Goal: Task Accomplishment & Management: Use online tool/utility

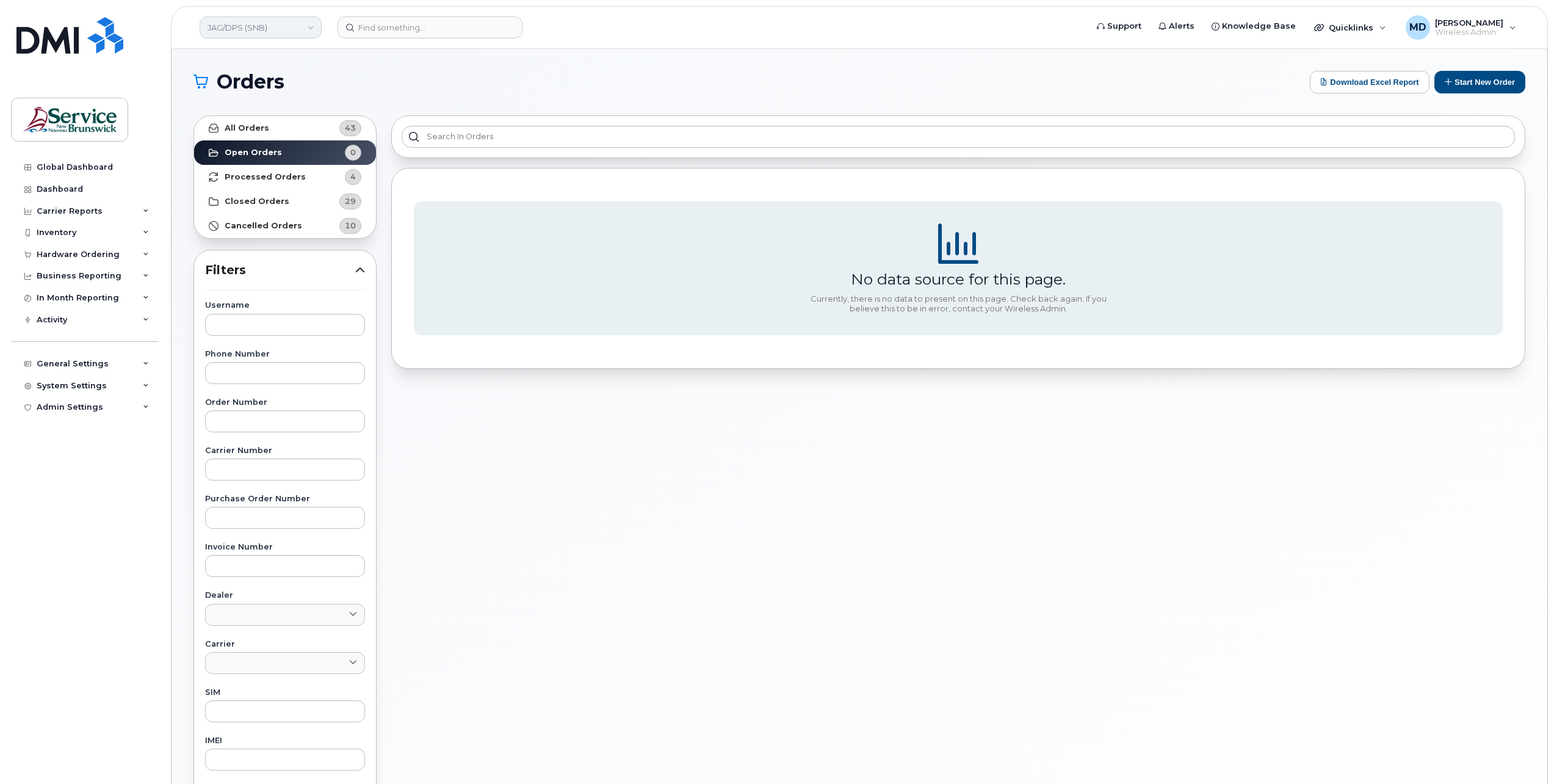
click at [282, 28] on link "JAG/DPS (SNB)" at bounding box center [260, 27] width 122 height 22
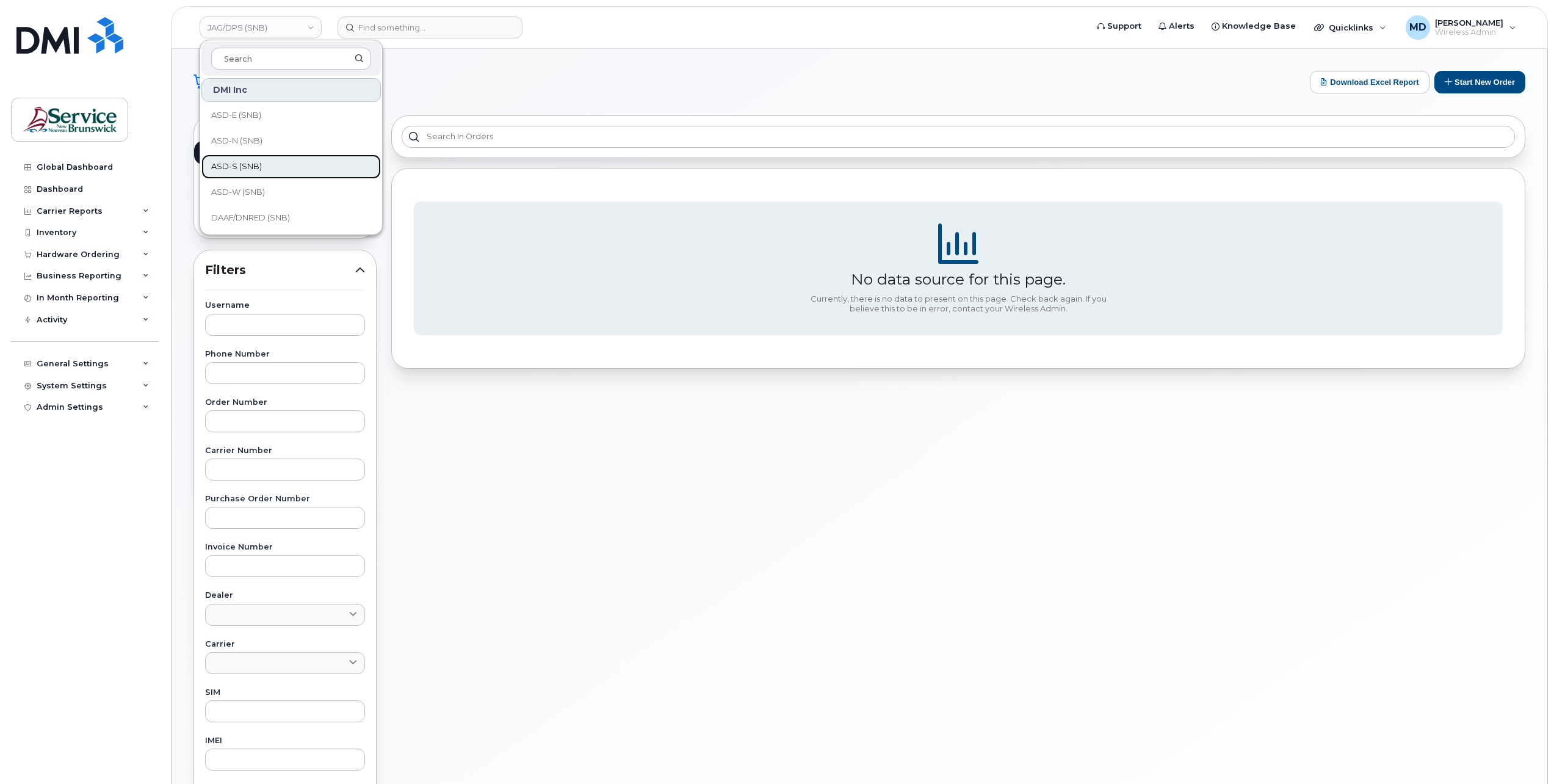
click at [265, 161] on link "ASD-S (SNB)" at bounding box center [291, 167] width 179 height 25
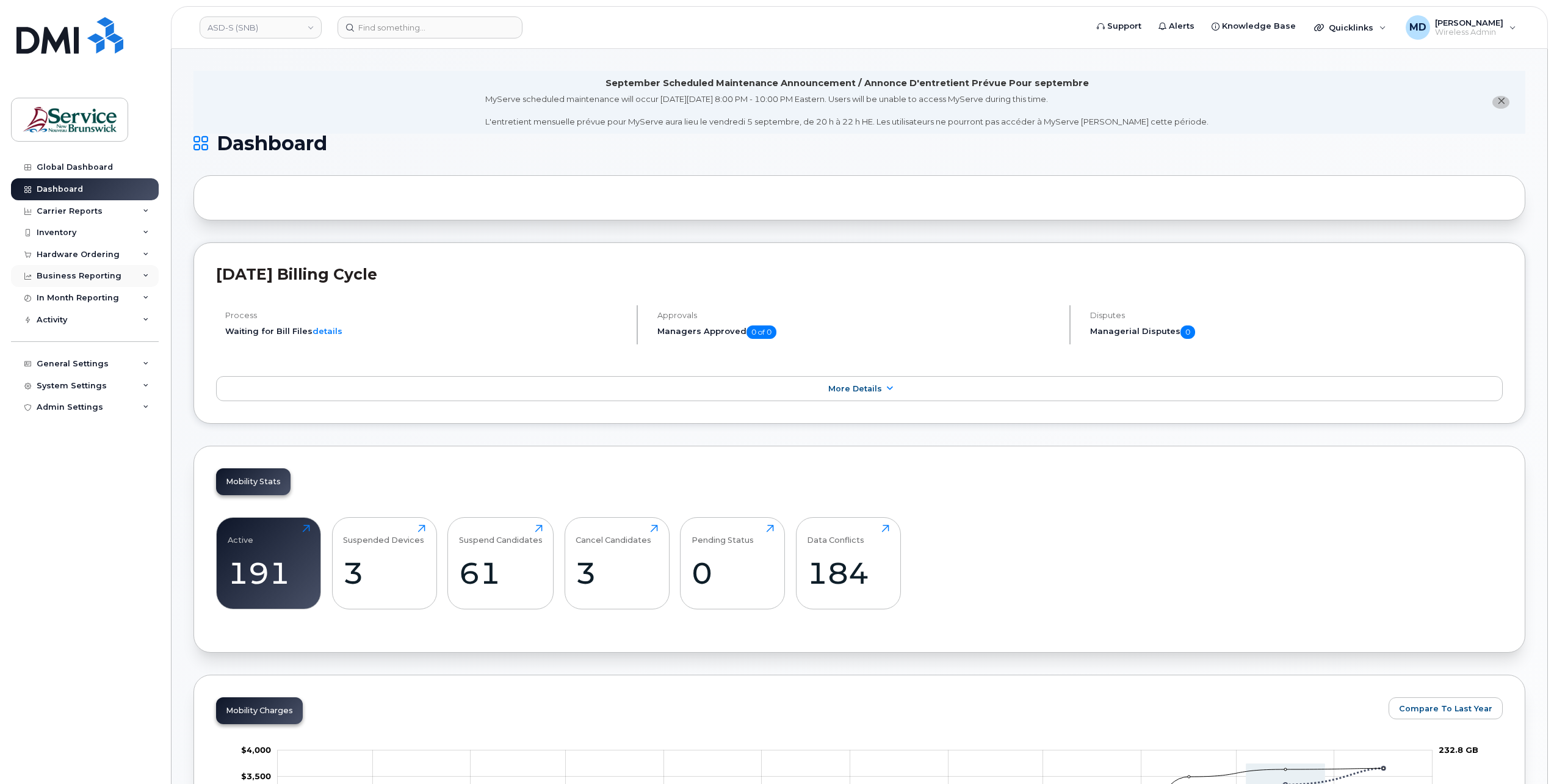
click at [80, 282] on div "Business Reporting" at bounding box center [84, 275] width 148 height 22
click at [103, 207] on div "Carrier Reports" at bounding box center [84, 211] width 148 height 22
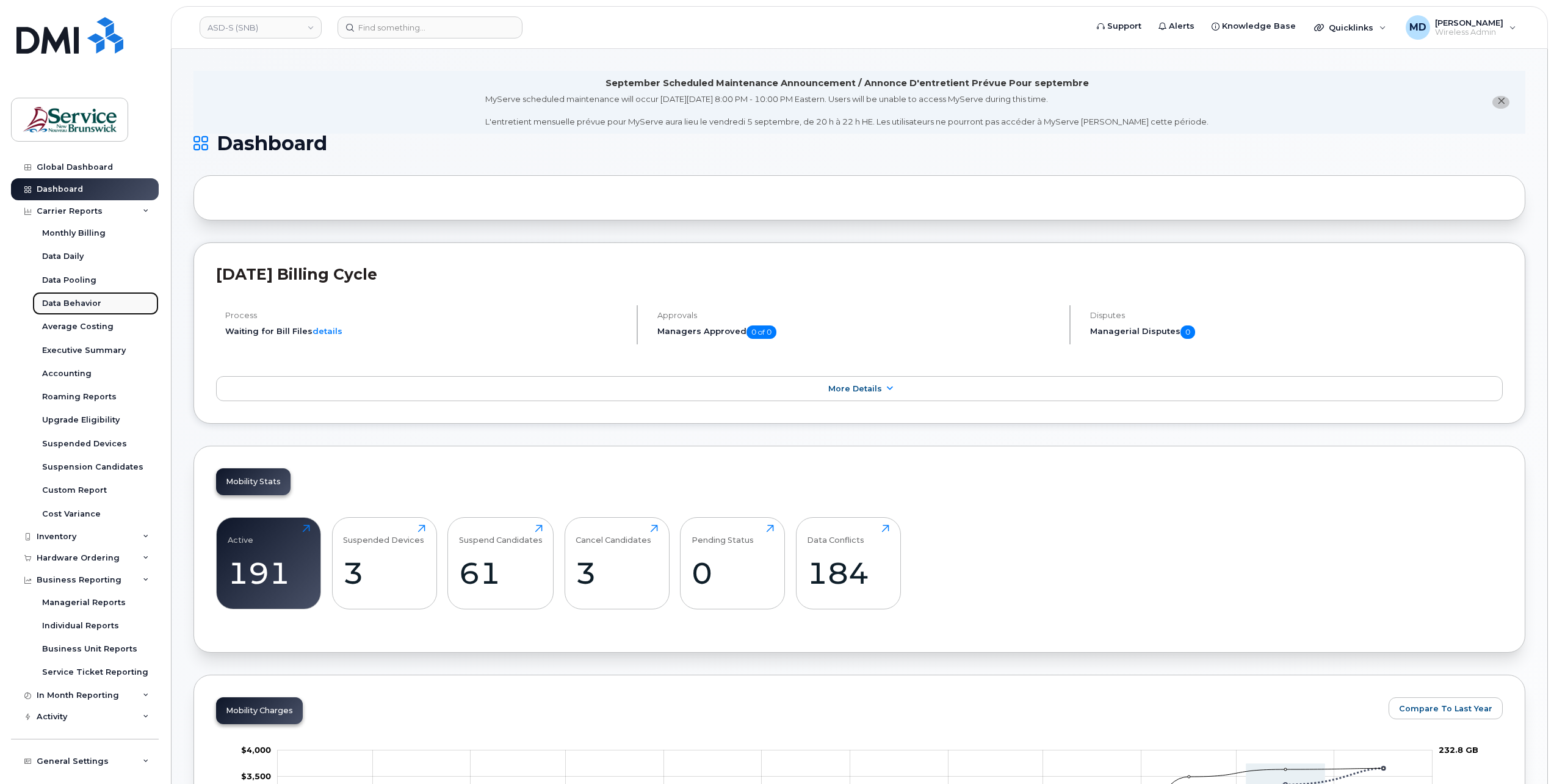
click at [84, 308] on div "Data Behavior" at bounding box center [71, 303] width 59 height 11
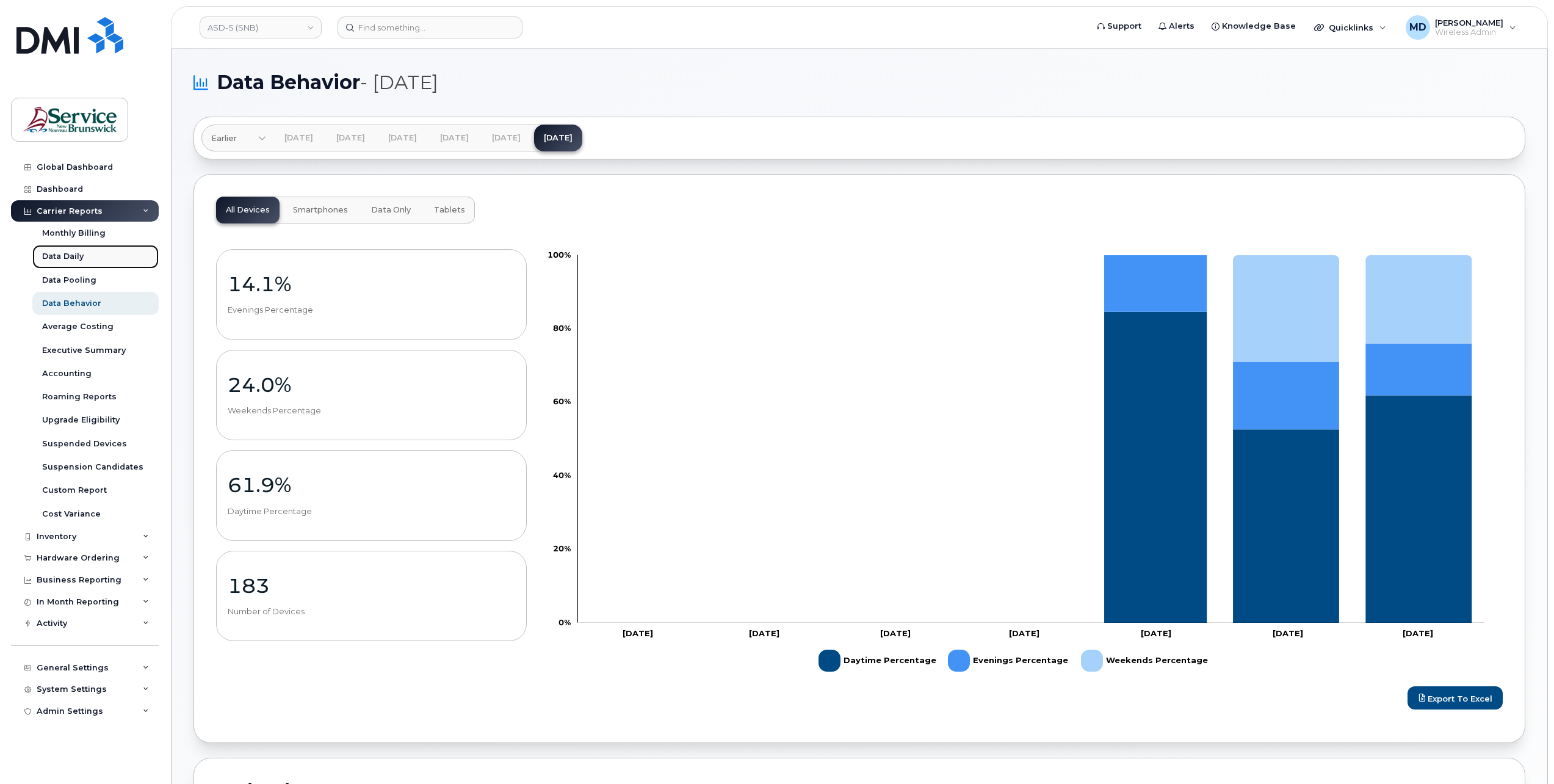
click at [79, 263] on link "Data Daily" at bounding box center [96, 256] width 127 height 23
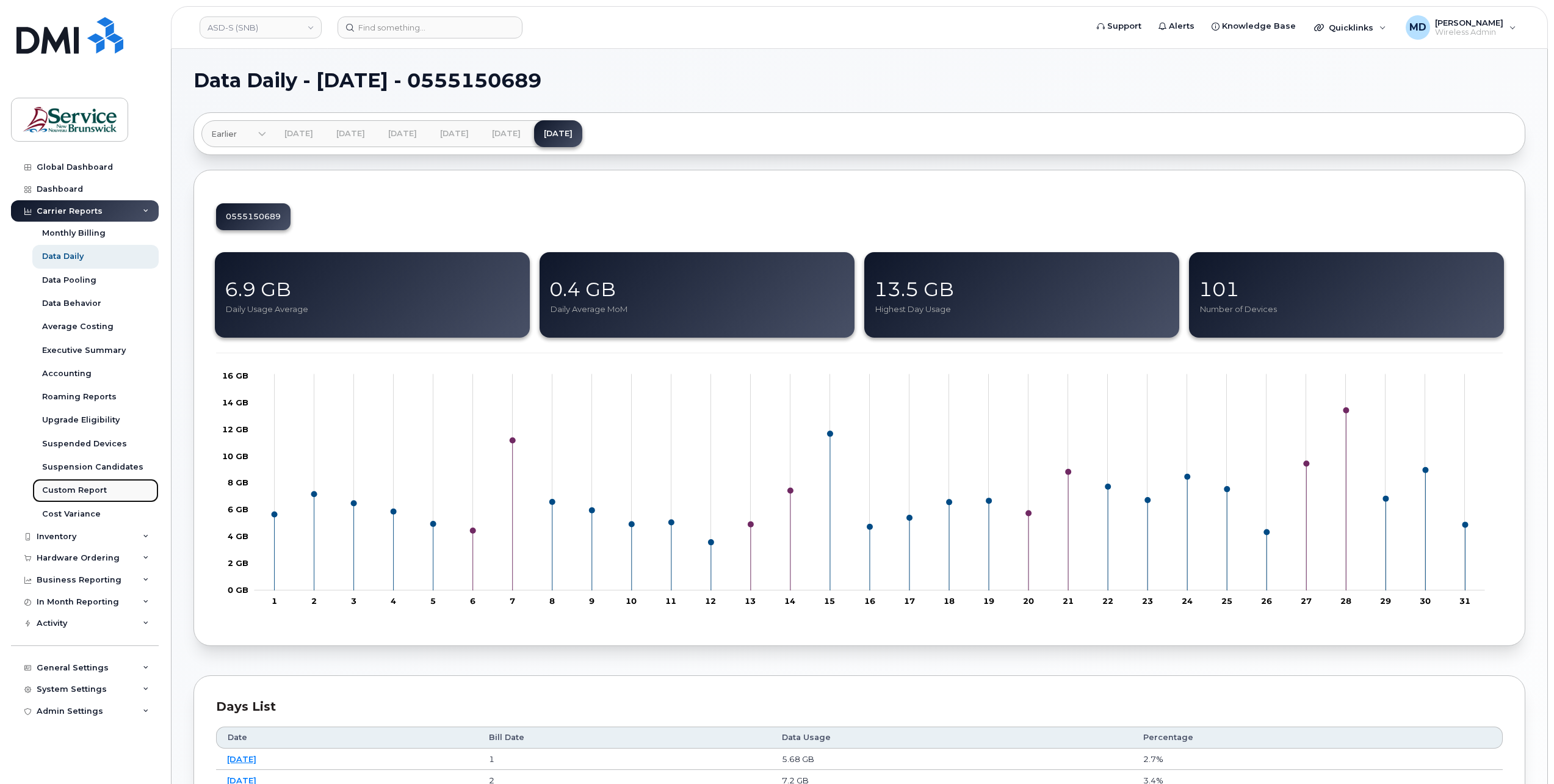
click at [91, 484] on div "Custom Report" at bounding box center [75, 490] width 65 height 11
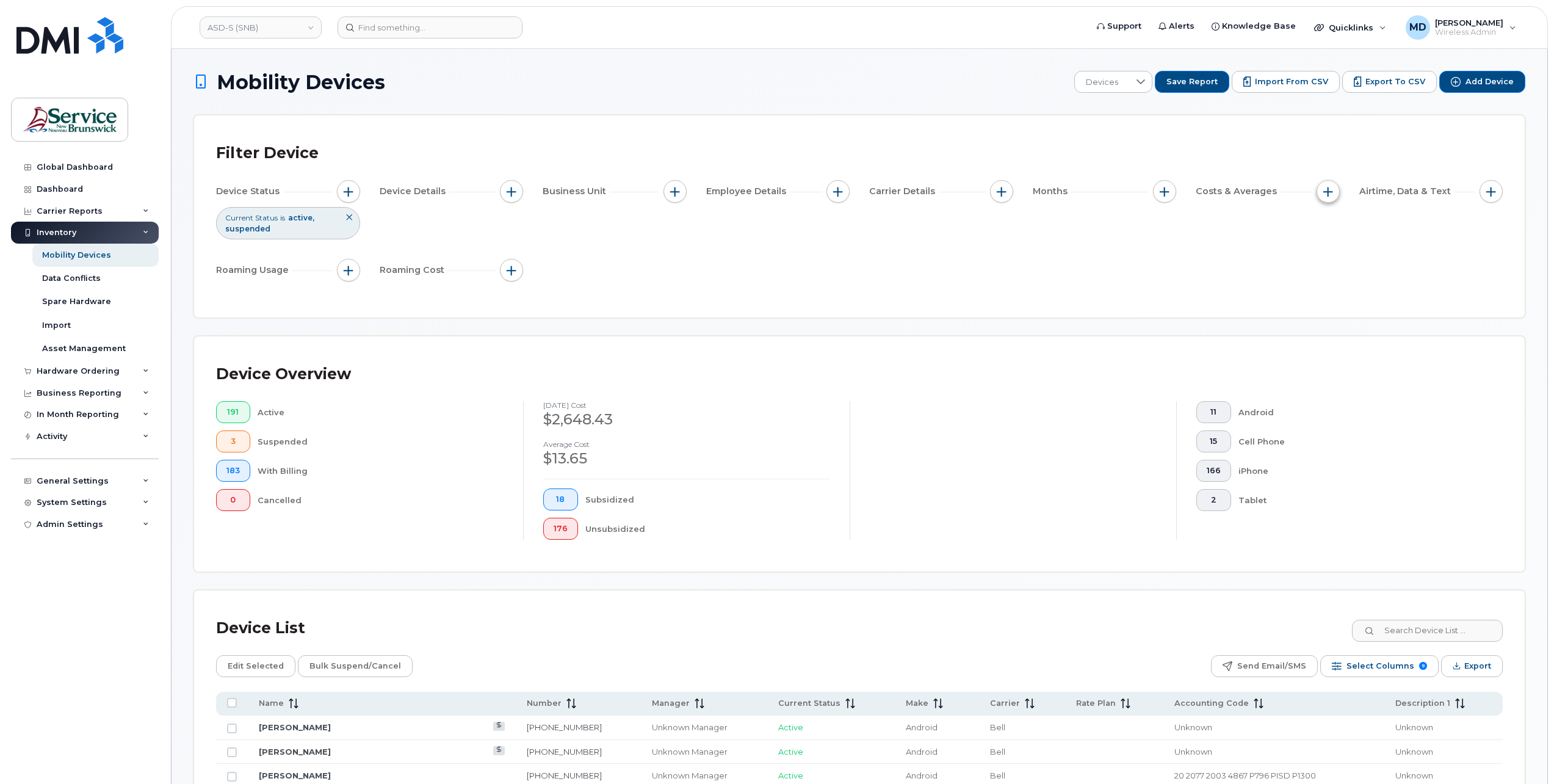
click at [1327, 191] on span "button" at bounding box center [1327, 191] width 10 height 10
click at [1329, 192] on span "button" at bounding box center [1327, 191] width 10 height 10
click at [1494, 191] on span "button" at bounding box center [1491, 191] width 10 height 10
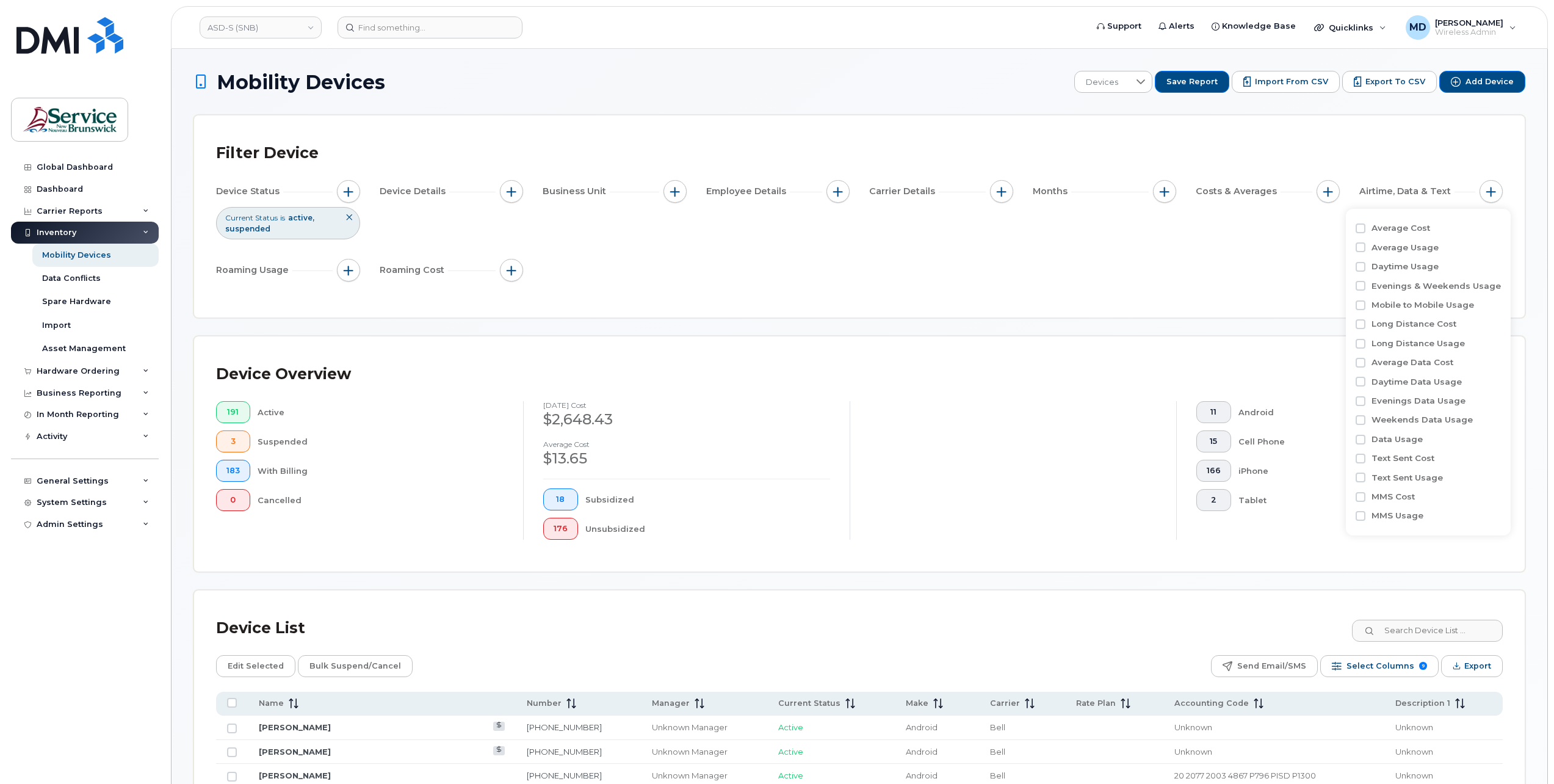
click at [1379, 442] on label "Data Usage" at bounding box center [1397, 439] width 51 height 11
click at [1365, 442] on input "Data Usage" at bounding box center [1360, 439] width 10 height 10
checkbox input "true"
click at [1457, 486] on input at bounding box center [1438, 489] width 131 height 22
click at [1420, 488] on input at bounding box center [1438, 489] width 131 height 22
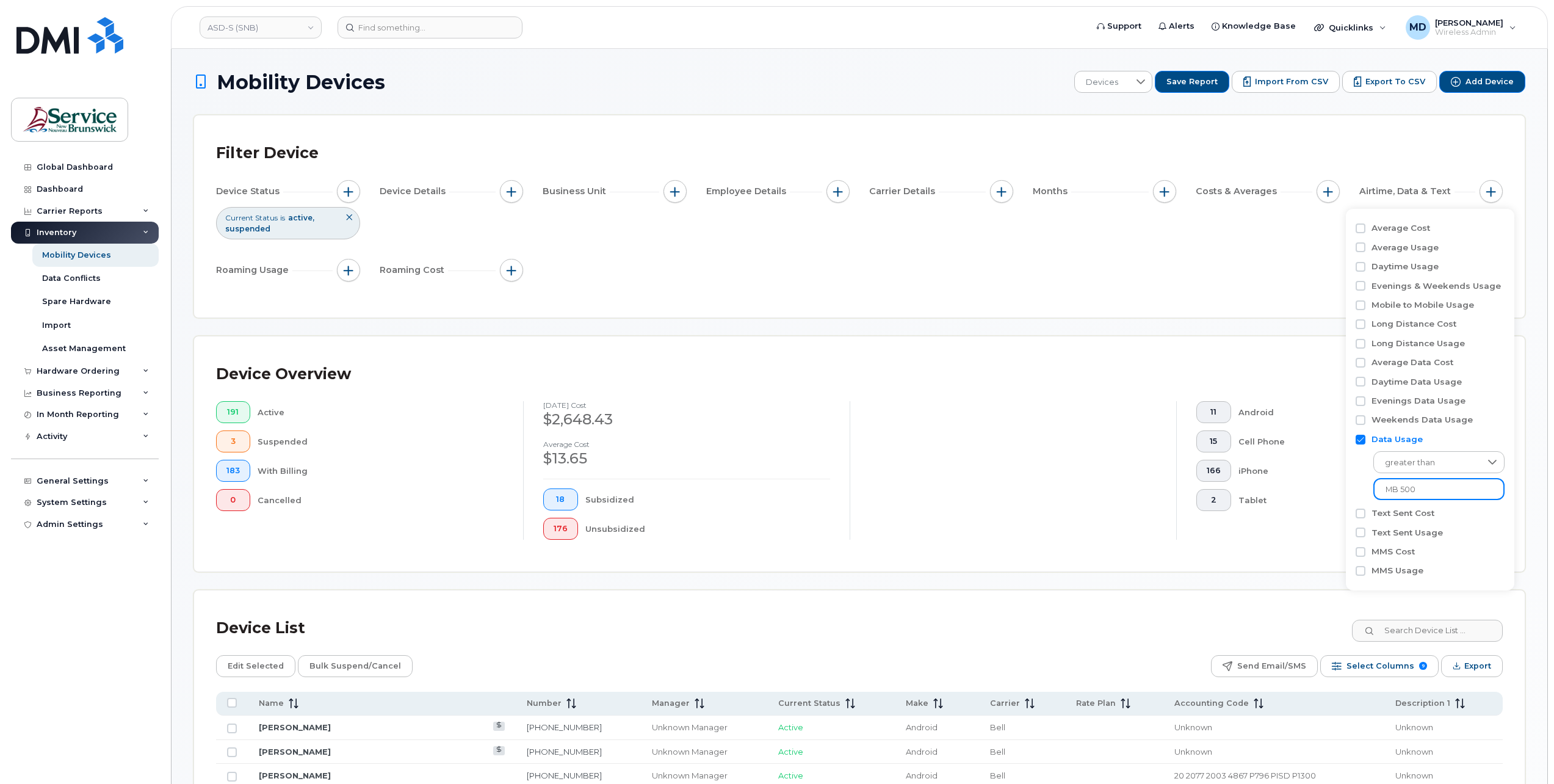
type input "MB 5,000"
click at [1318, 548] on div "Device Overview 191 Active 3 Suspended 183 With Billing 0 Cancelled August 2025…" at bounding box center [860, 454] width 1287 height 191
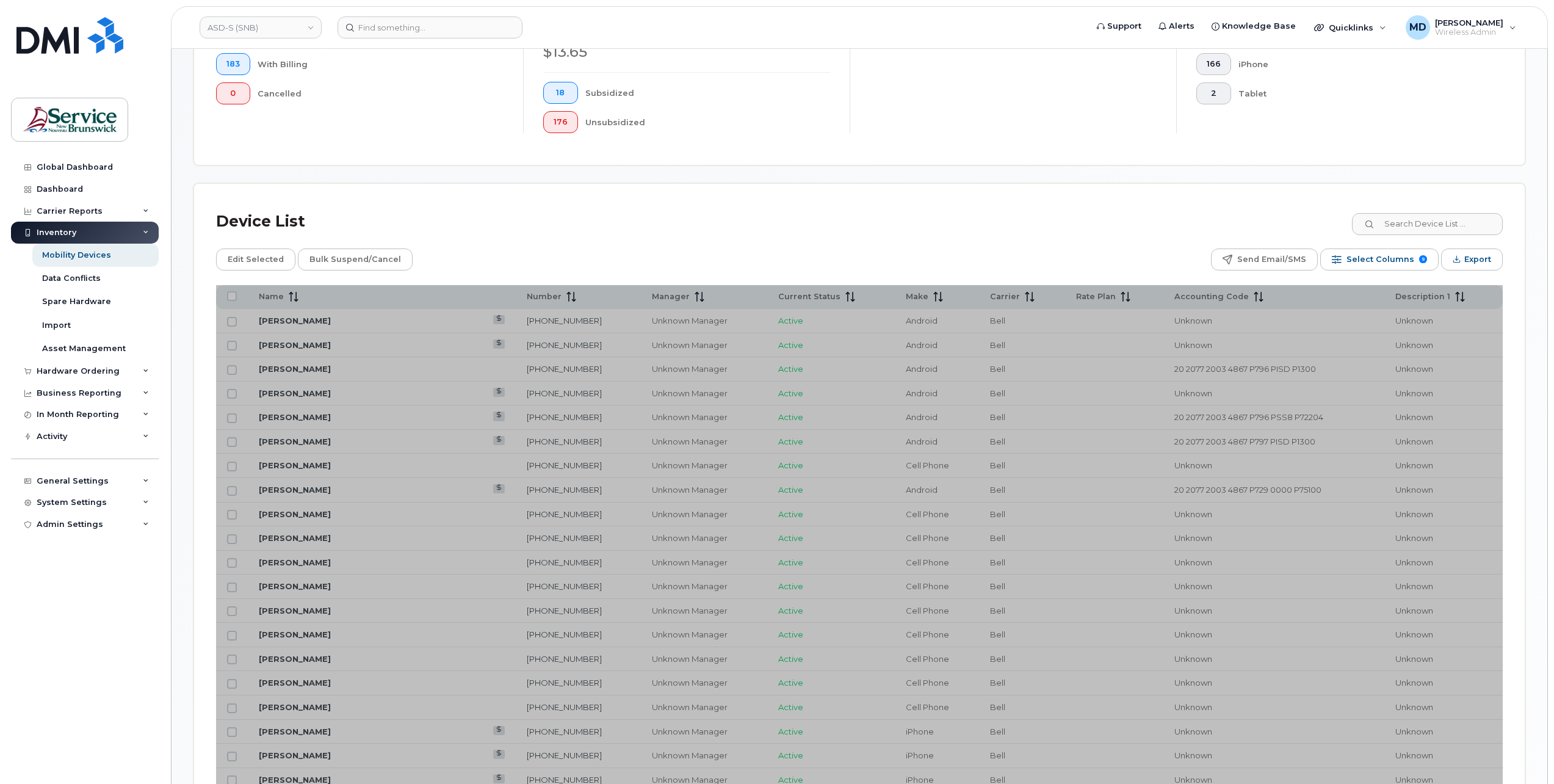
scroll to position [610, 0]
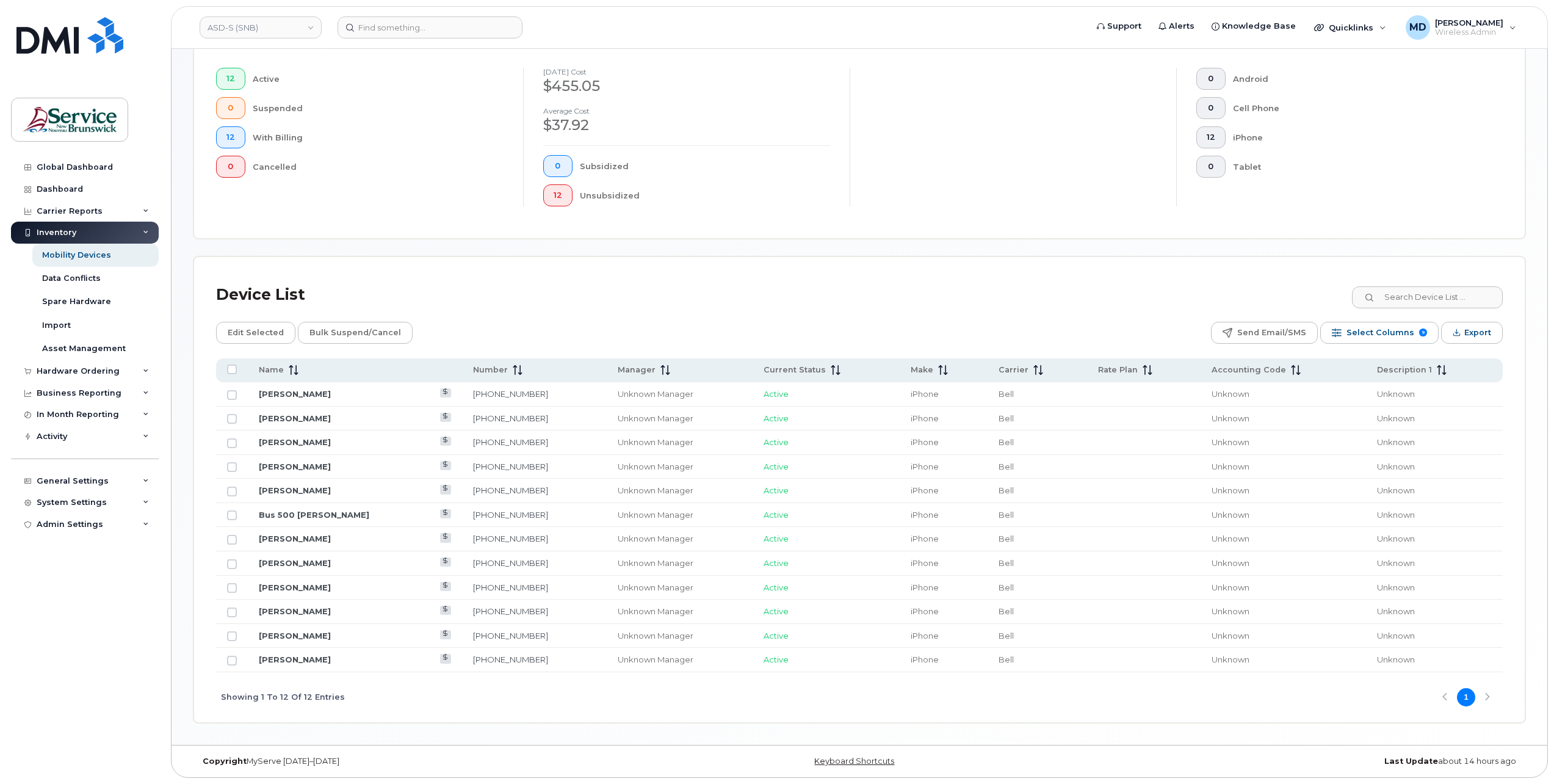
scroll to position [329, 0]
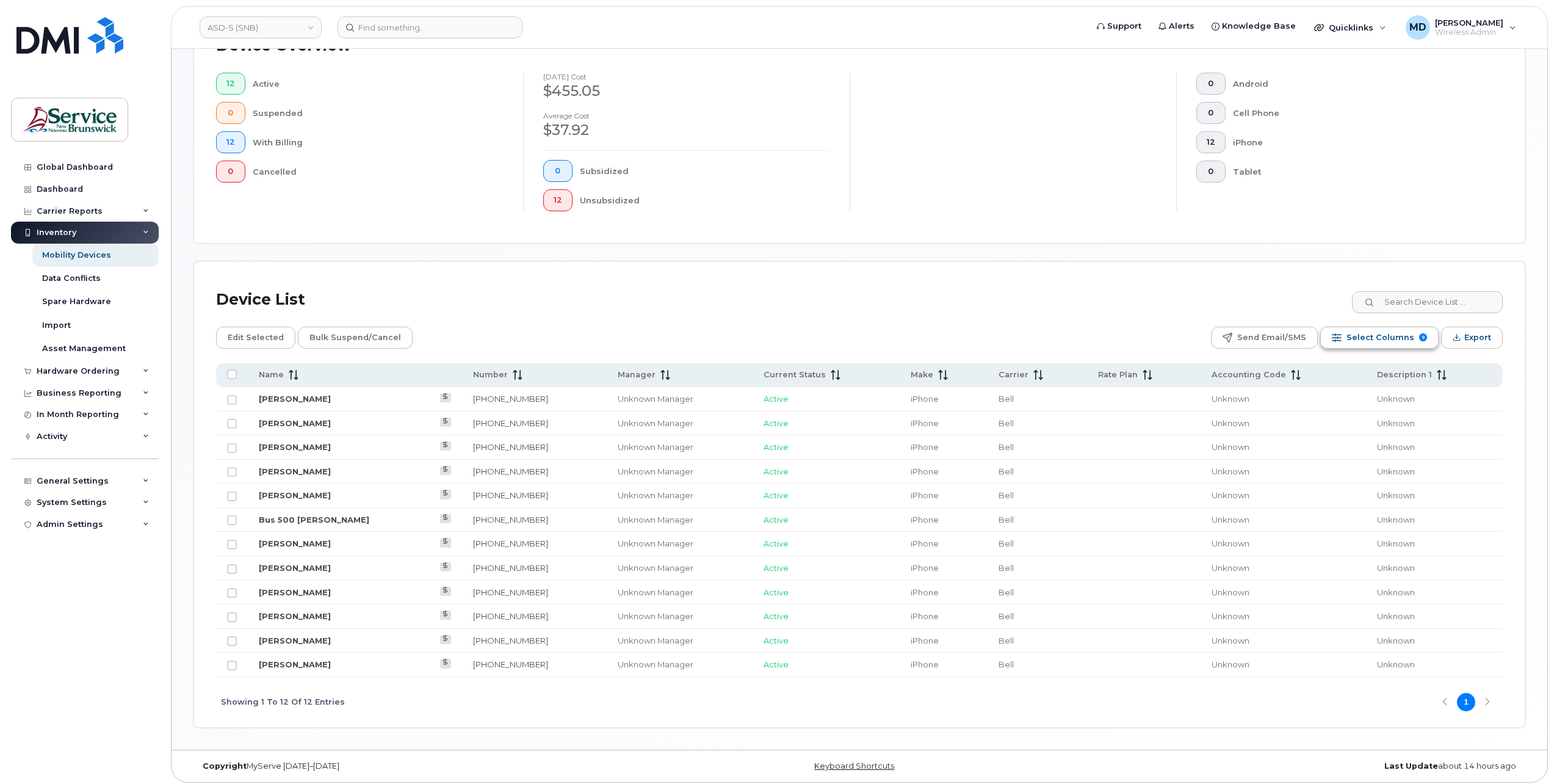
click at [1381, 339] on span "Select Columns" at bounding box center [1380, 338] width 68 height 18
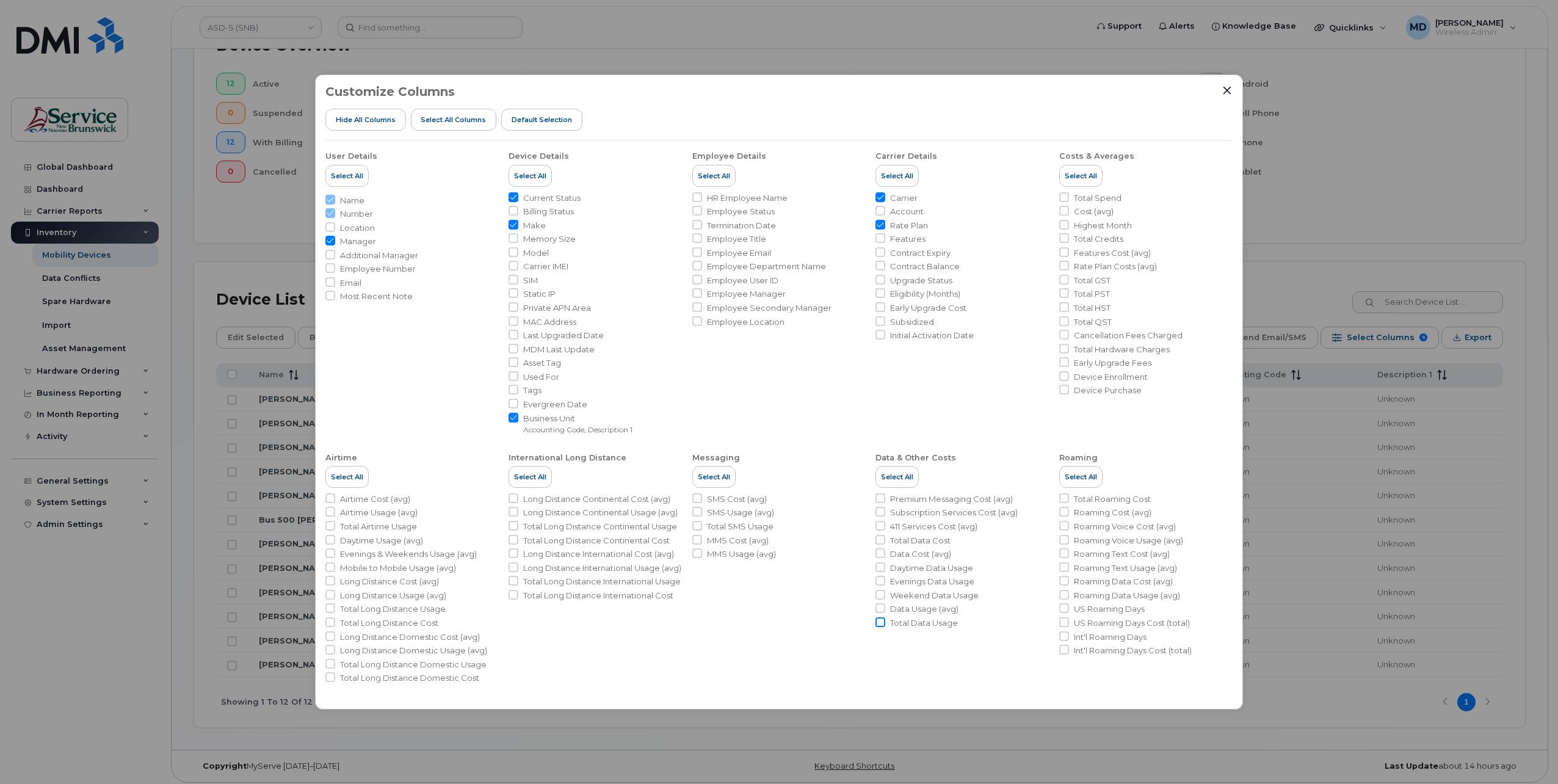
click at [882, 623] on input "Total Data Usage" at bounding box center [880, 621] width 10 height 10
checkbox input "true"
click at [1228, 91] on icon "Close" at bounding box center [1227, 91] width 8 height 8
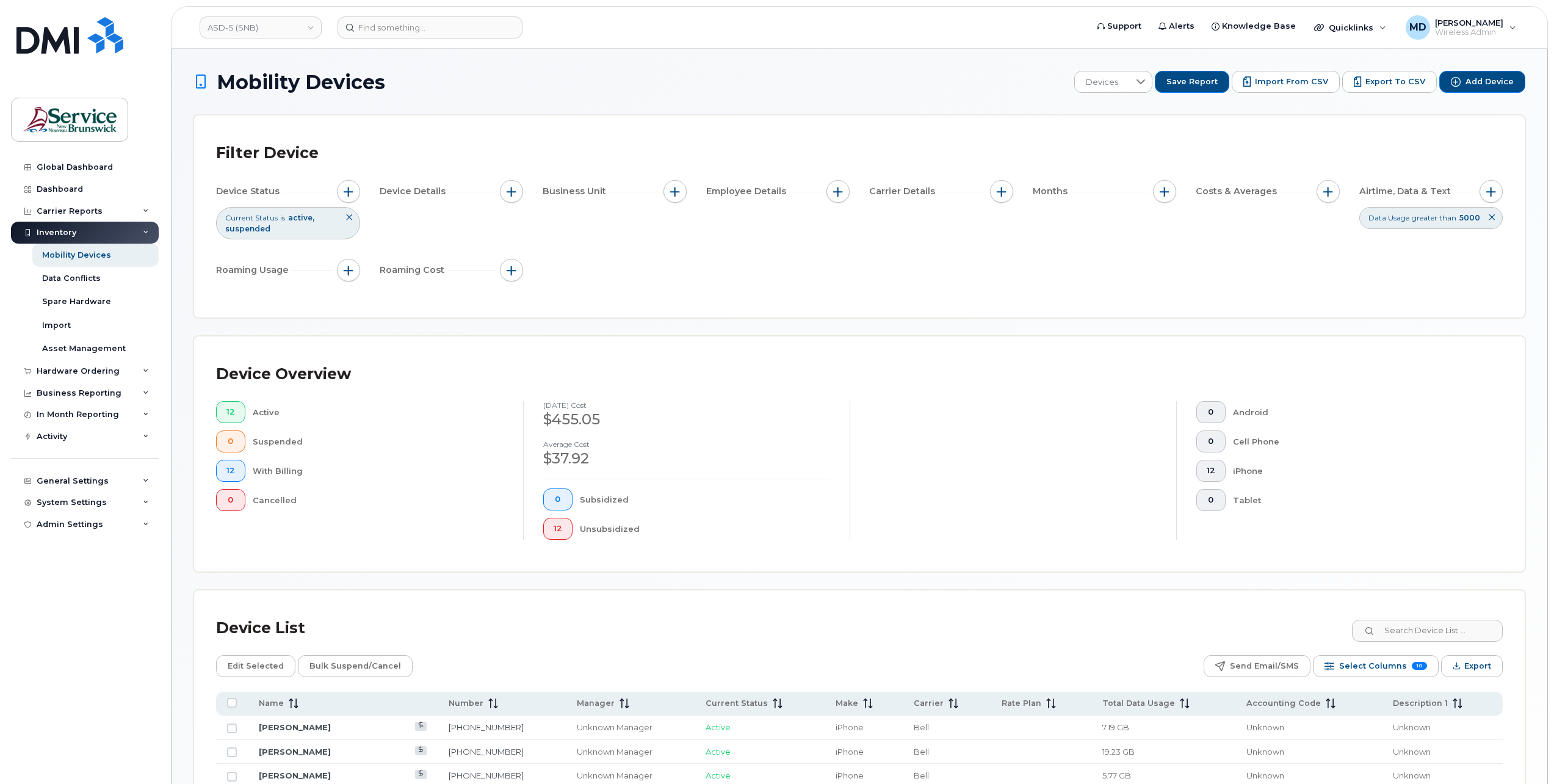
click at [1492, 218] on icon at bounding box center [1492, 217] width 7 height 7
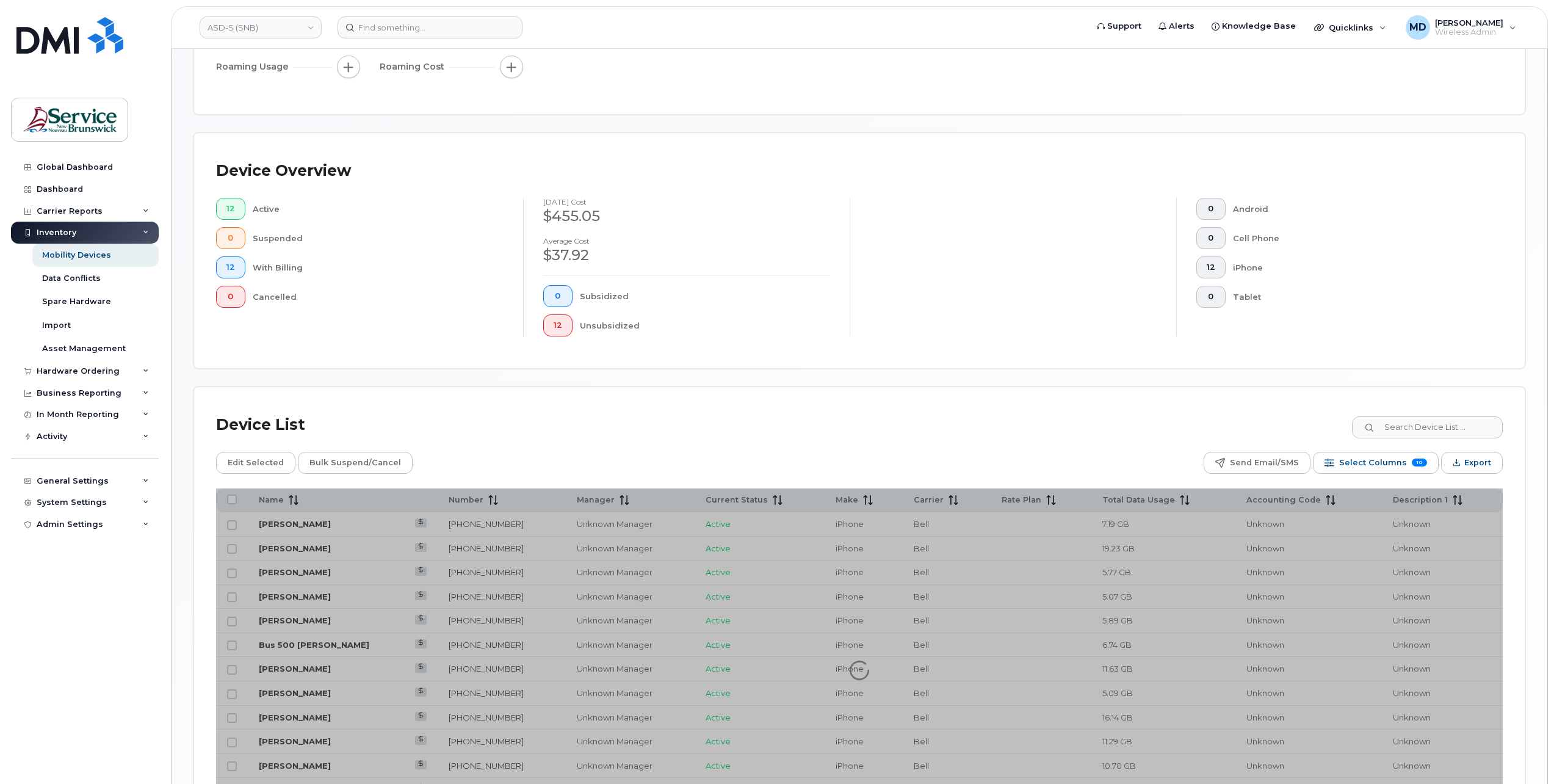
scroll to position [329, 0]
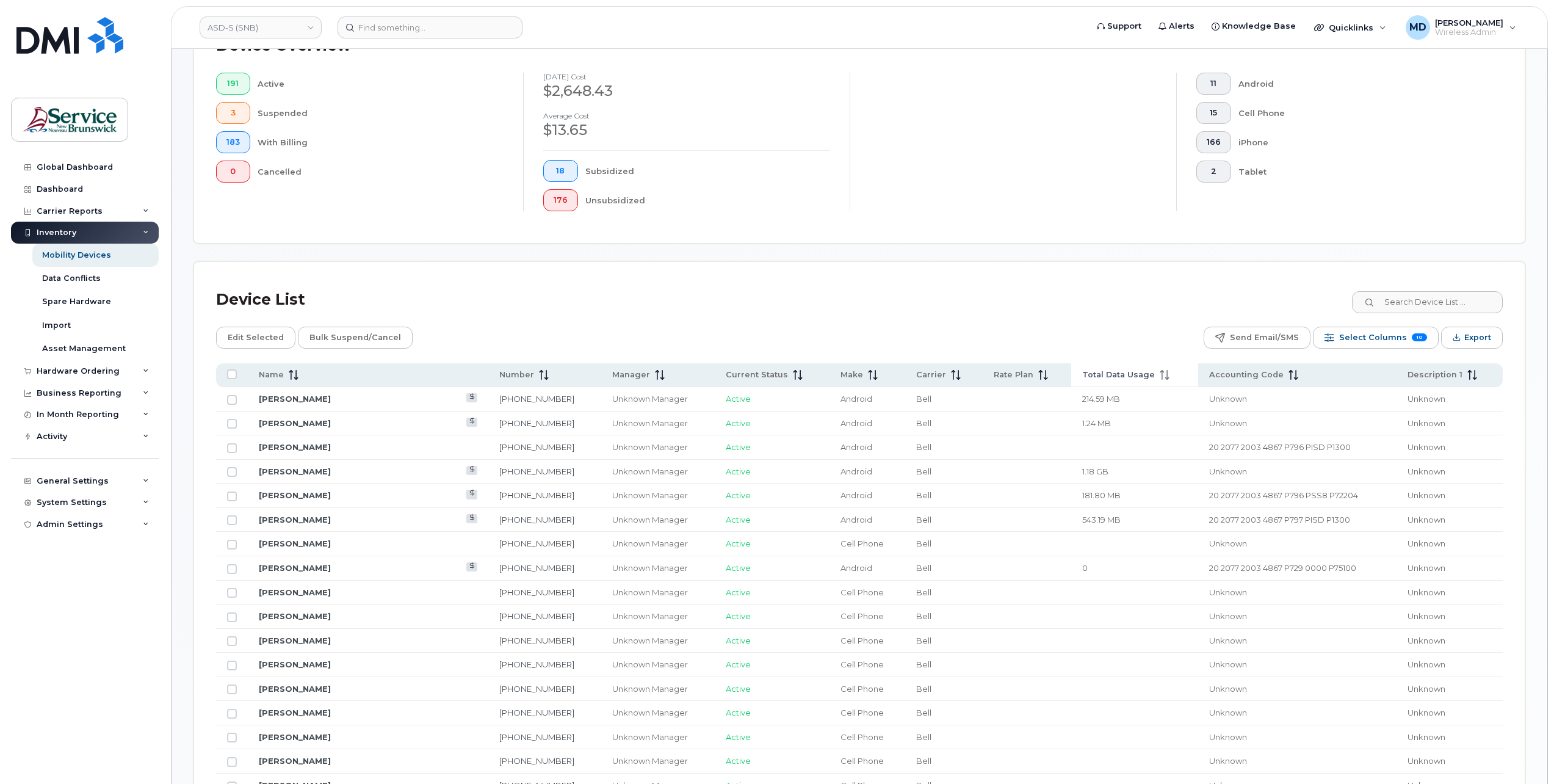
click at [1084, 374] on span "Total Data Usage" at bounding box center [1118, 374] width 73 height 11
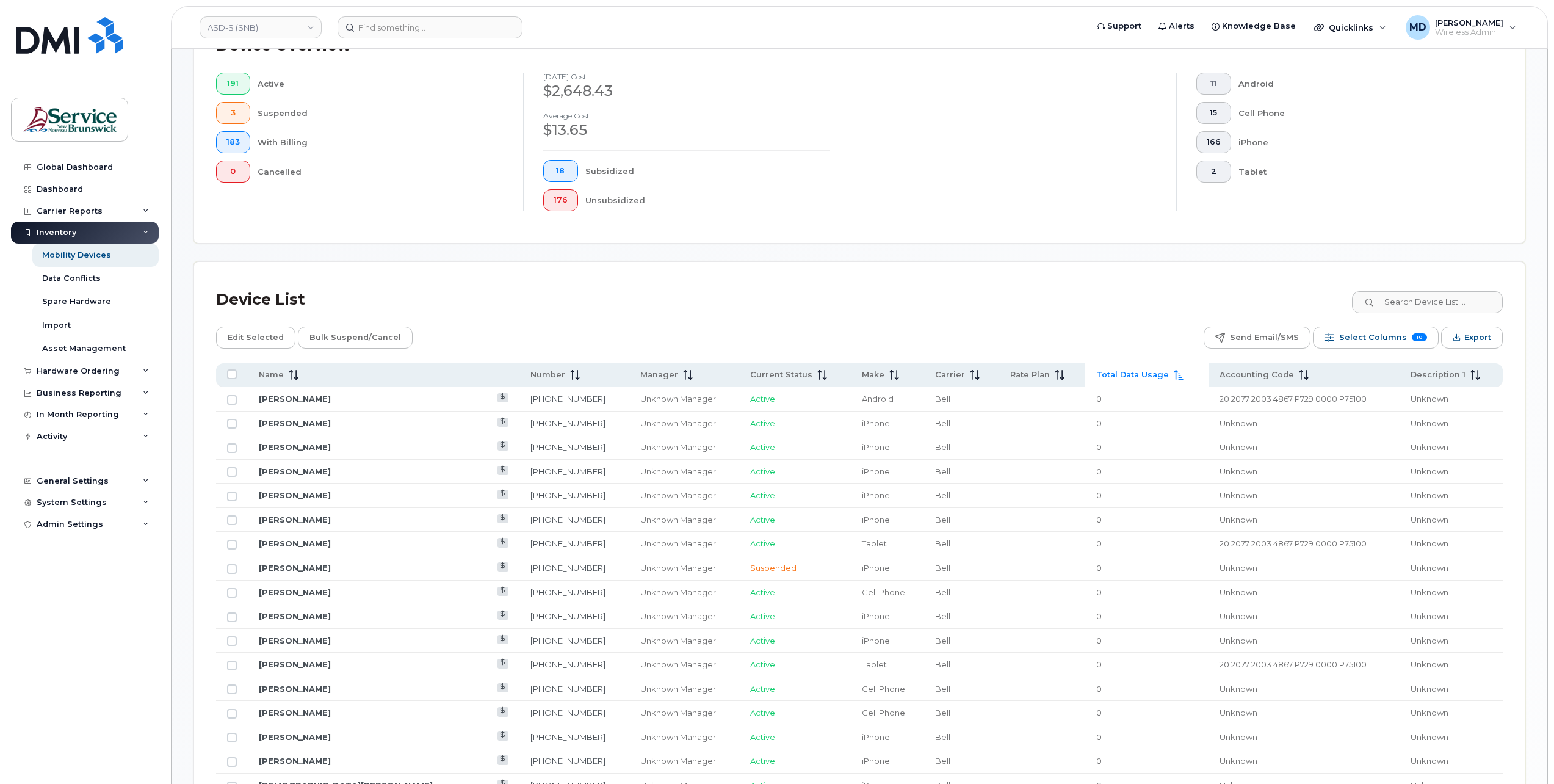
click at [1096, 376] on span "Total Data Usage" at bounding box center [1132, 374] width 73 height 11
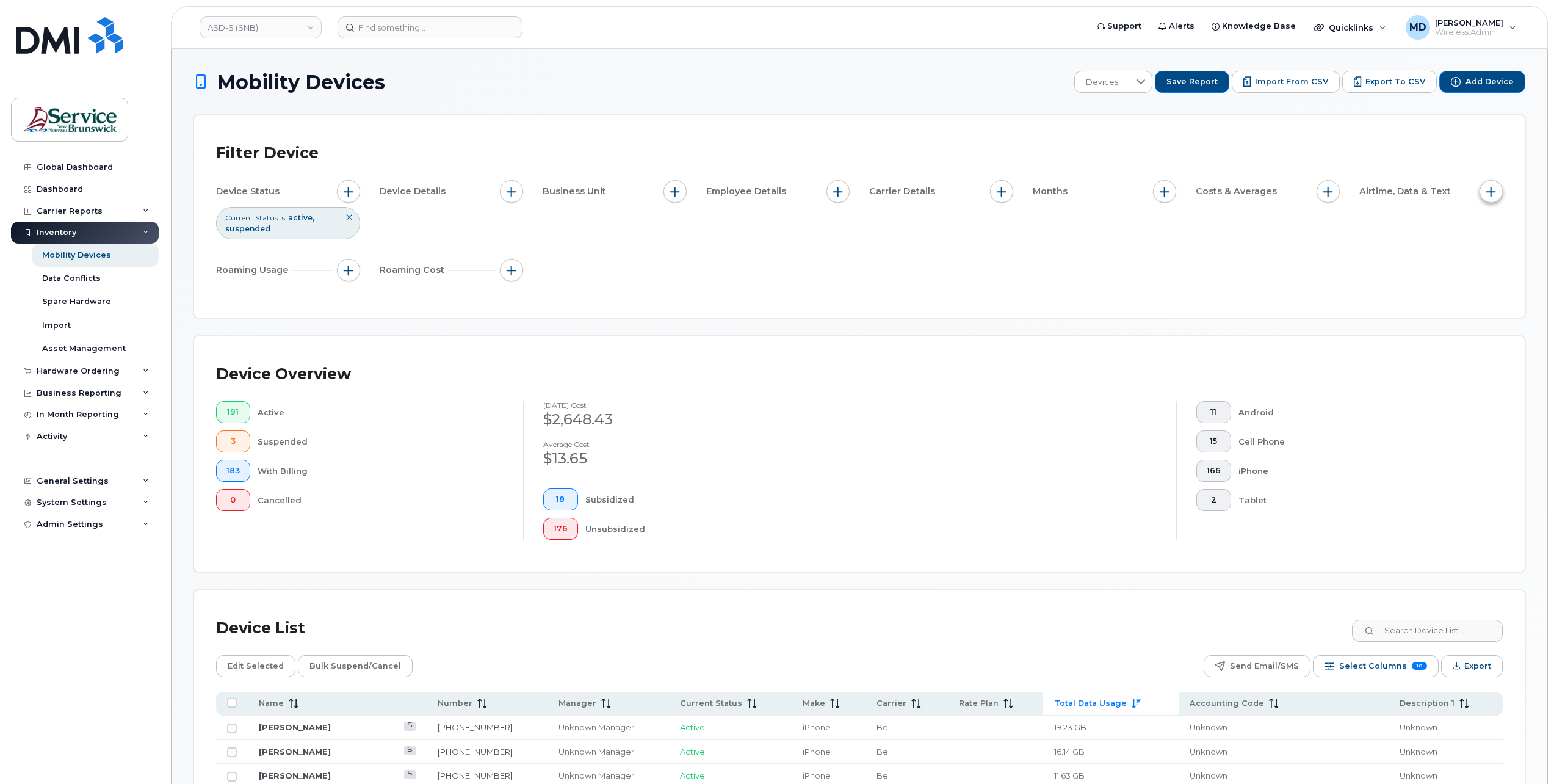
click at [1492, 193] on span "button" at bounding box center [1491, 191] width 10 height 10
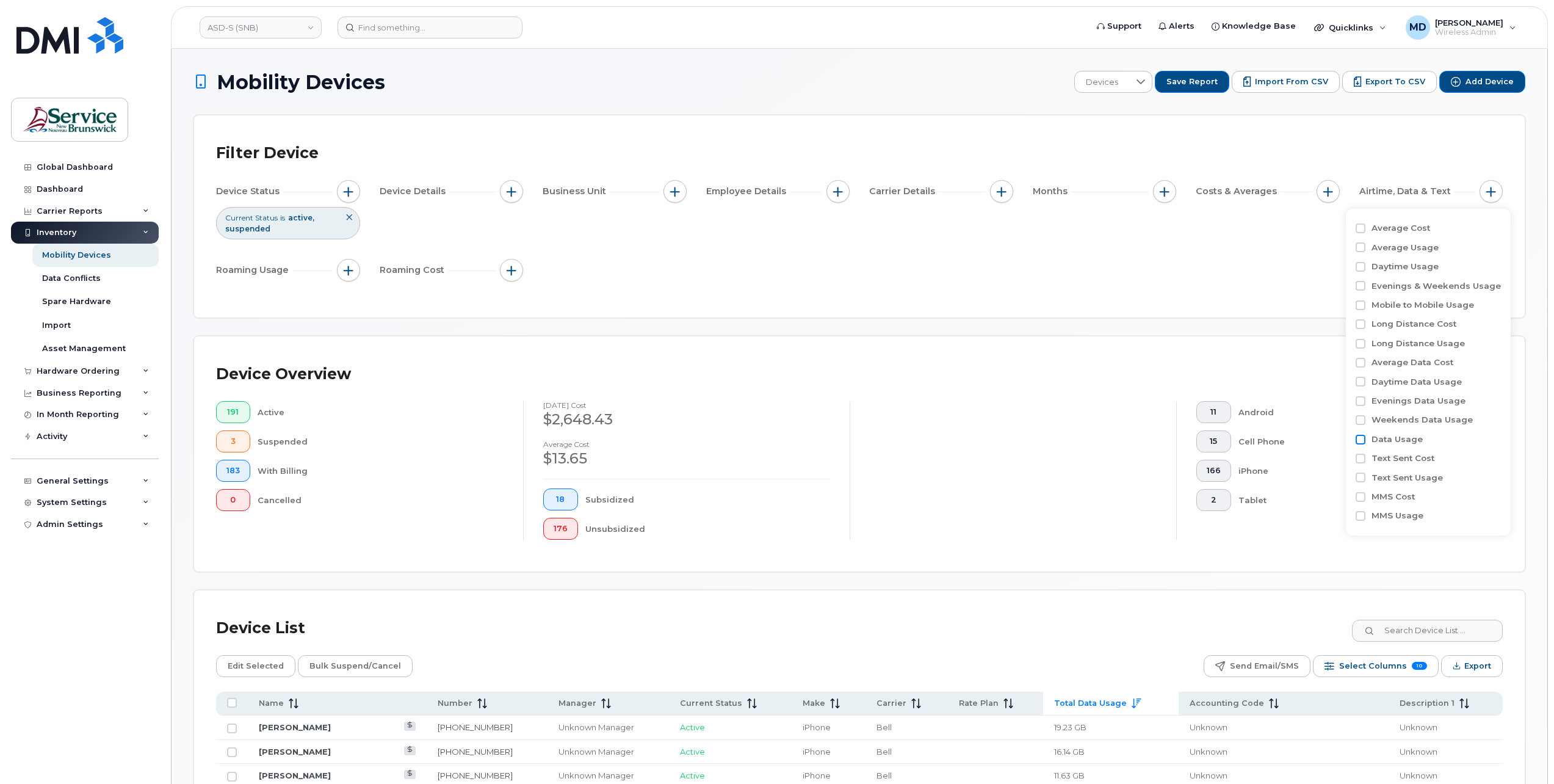
click at [1362, 437] on input "Data Usage" at bounding box center [1360, 439] width 10 height 10
checkbox input "true"
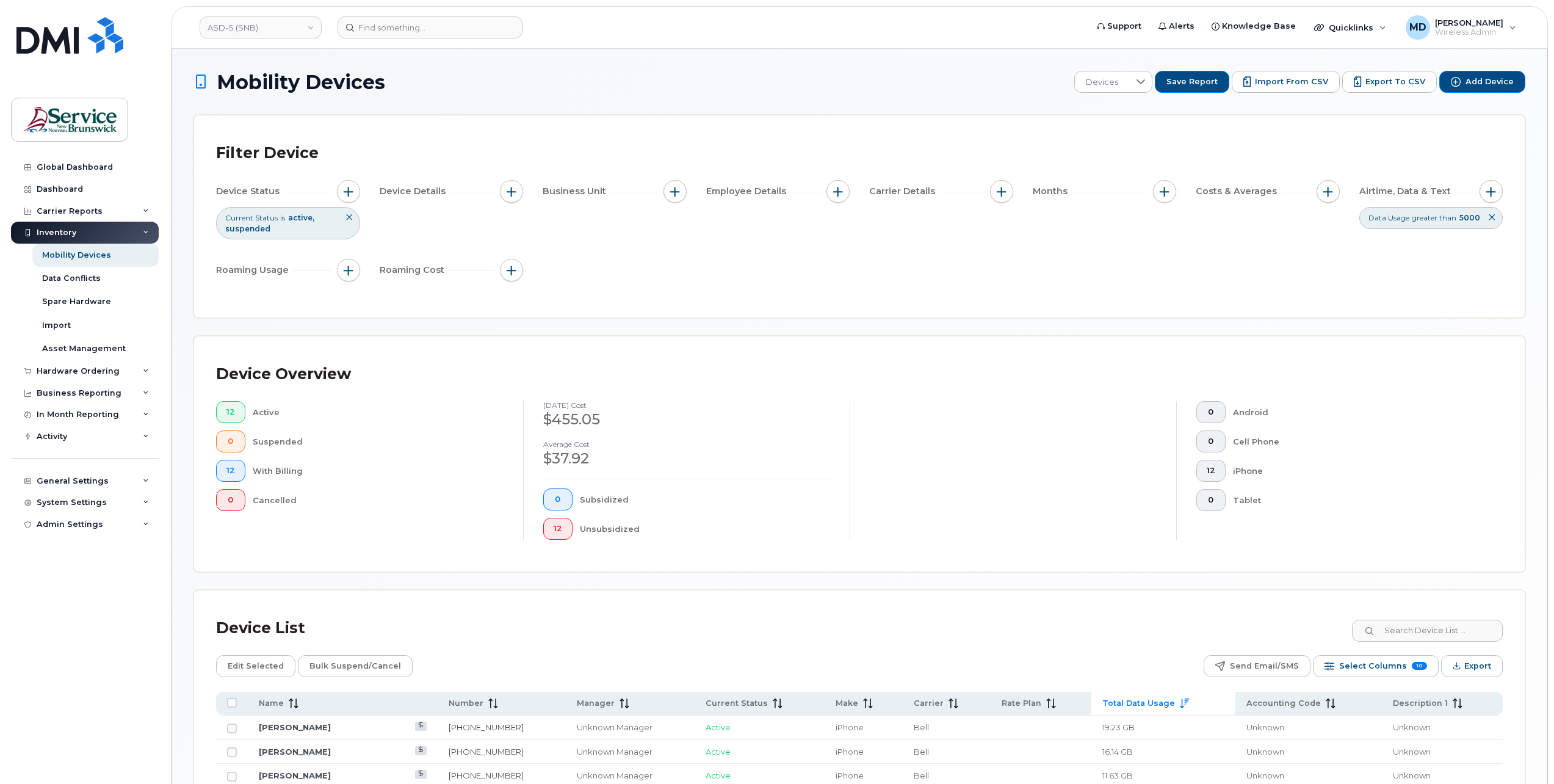
click at [1492, 219] on icon at bounding box center [1492, 217] width 7 height 7
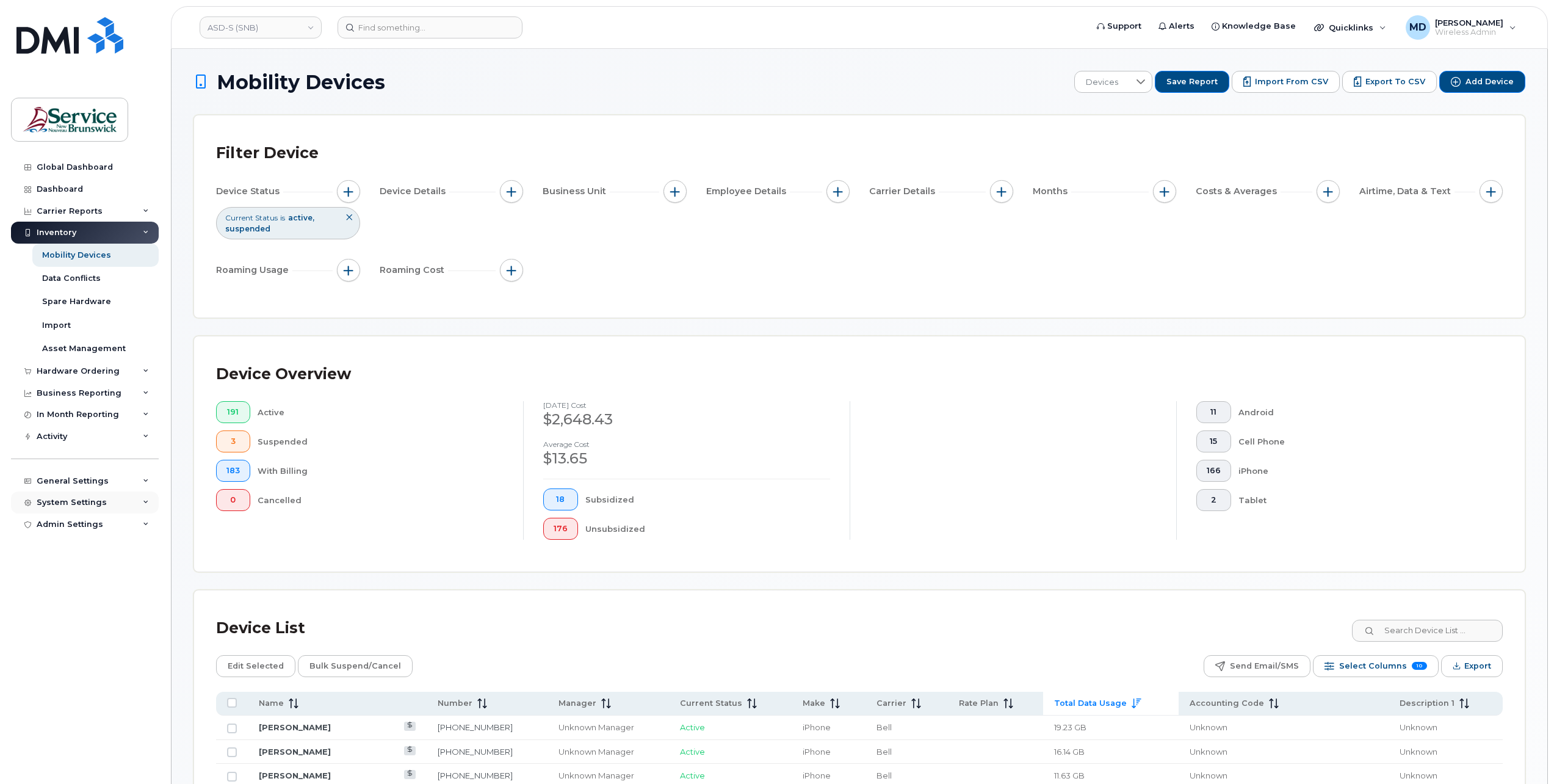
click at [89, 494] on div "System Settings" at bounding box center [84, 502] width 148 height 22
click at [110, 478] on div "General Settings" at bounding box center [84, 481] width 148 height 22
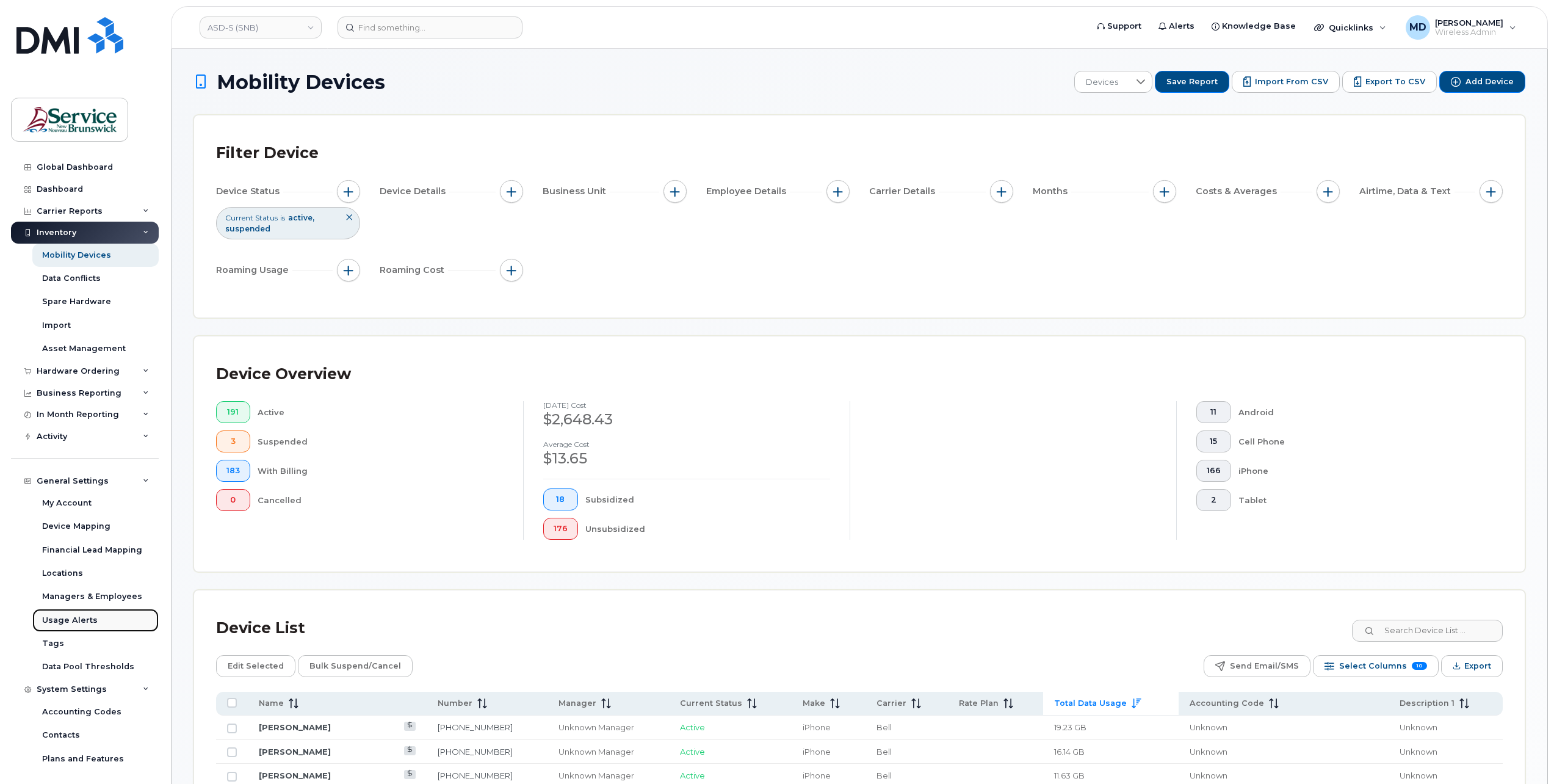
click at [76, 618] on div "Usage Alerts" at bounding box center [69, 620] width 55 height 11
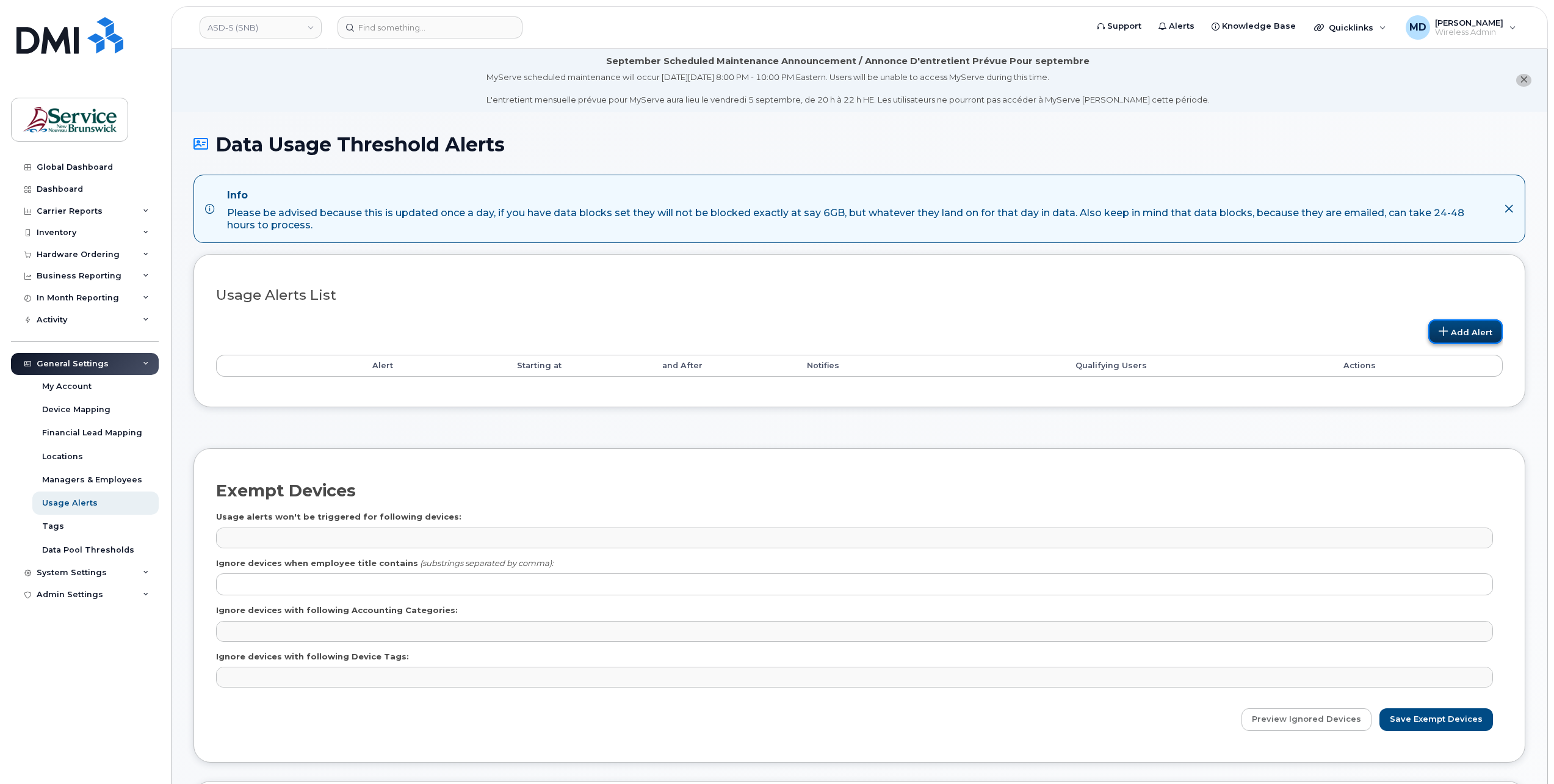
click at [1478, 333] on link "Add Alert" at bounding box center [1465, 331] width 75 height 25
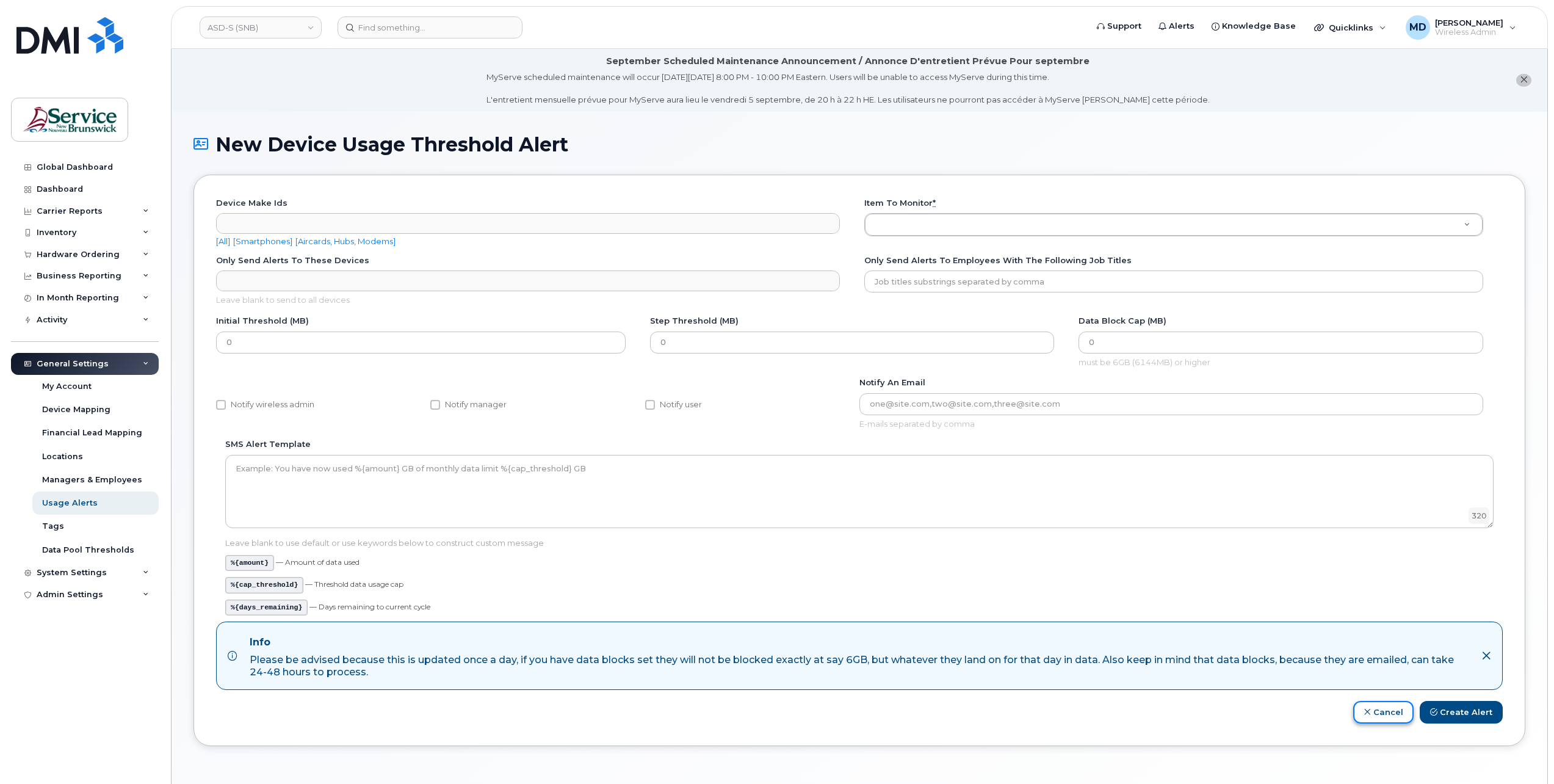
click at [1361, 709] on link "Cancel" at bounding box center [1383, 712] width 61 height 23
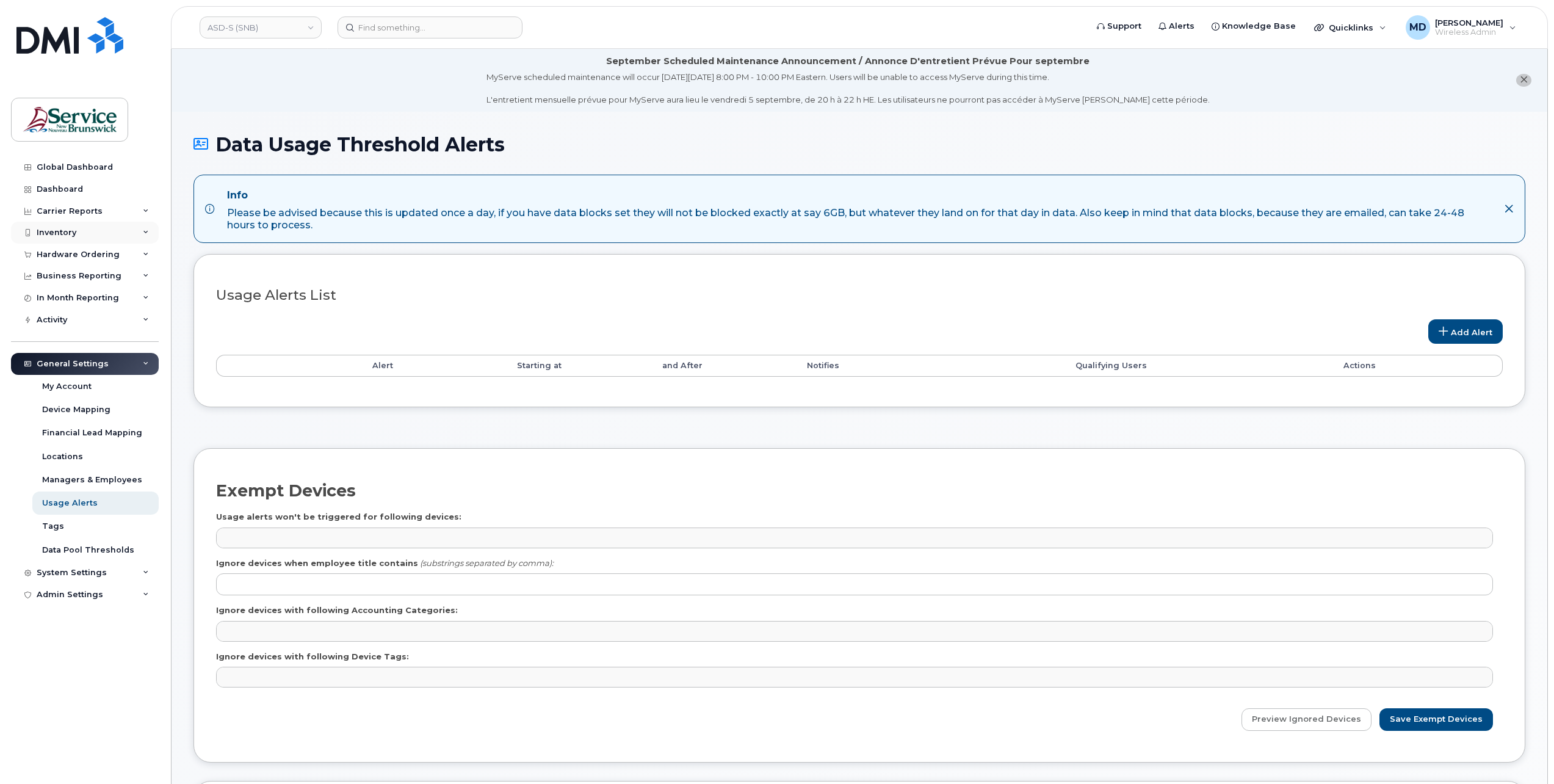
click at [54, 230] on div "Inventory" at bounding box center [56, 232] width 40 height 10
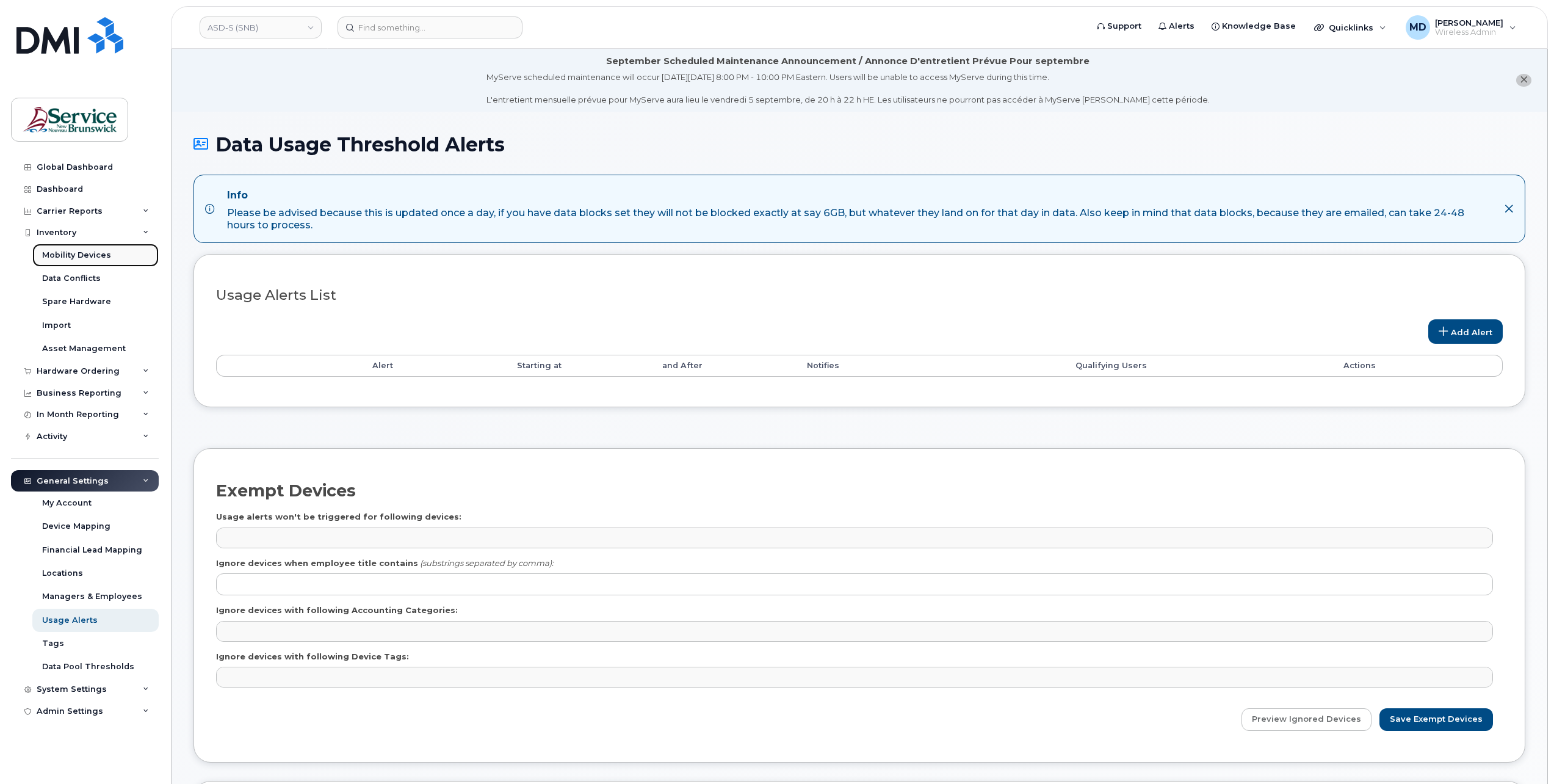
click at [65, 257] on div "Mobility Devices" at bounding box center [76, 255] width 69 height 11
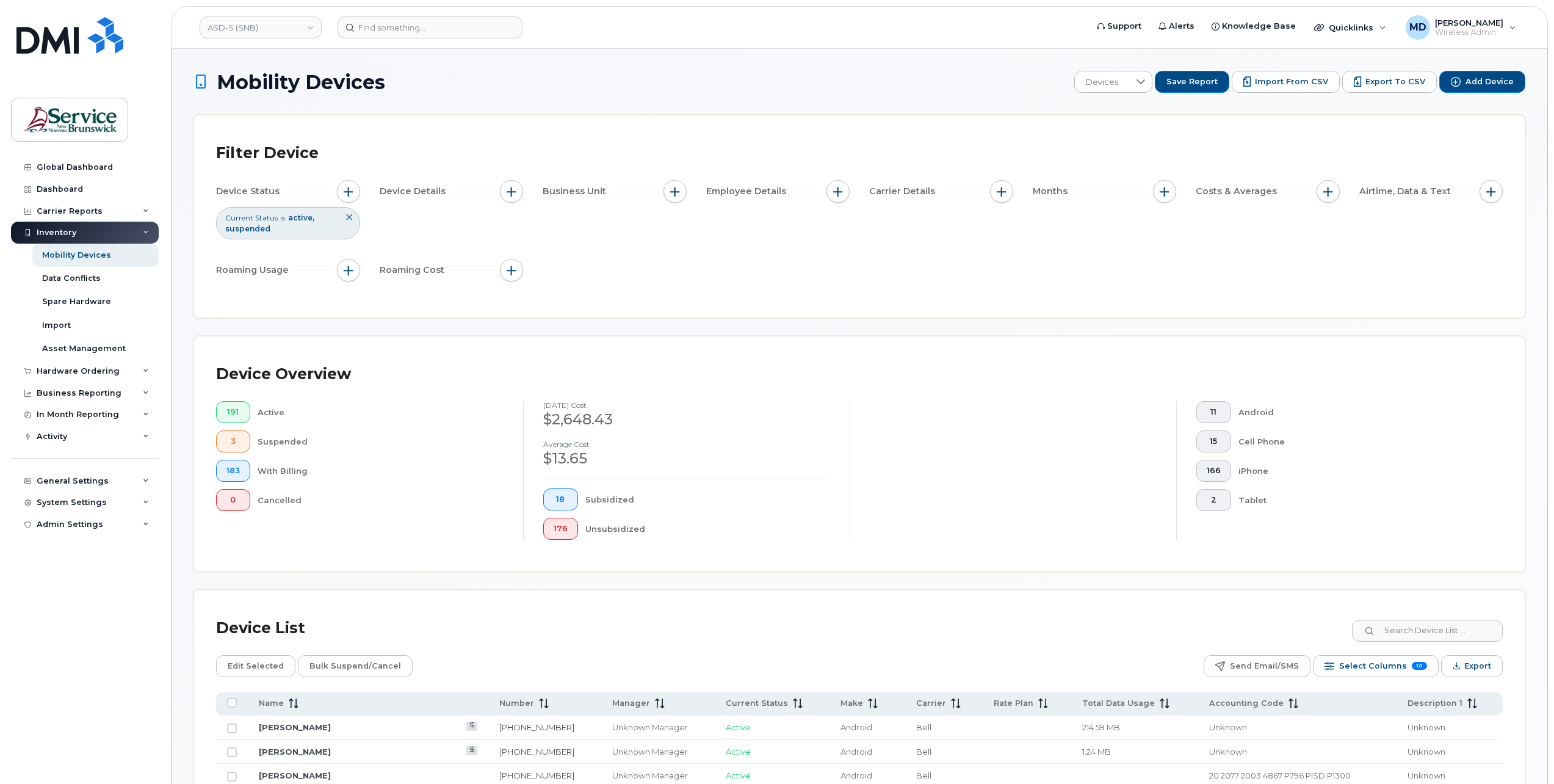
scroll to position [203, 0]
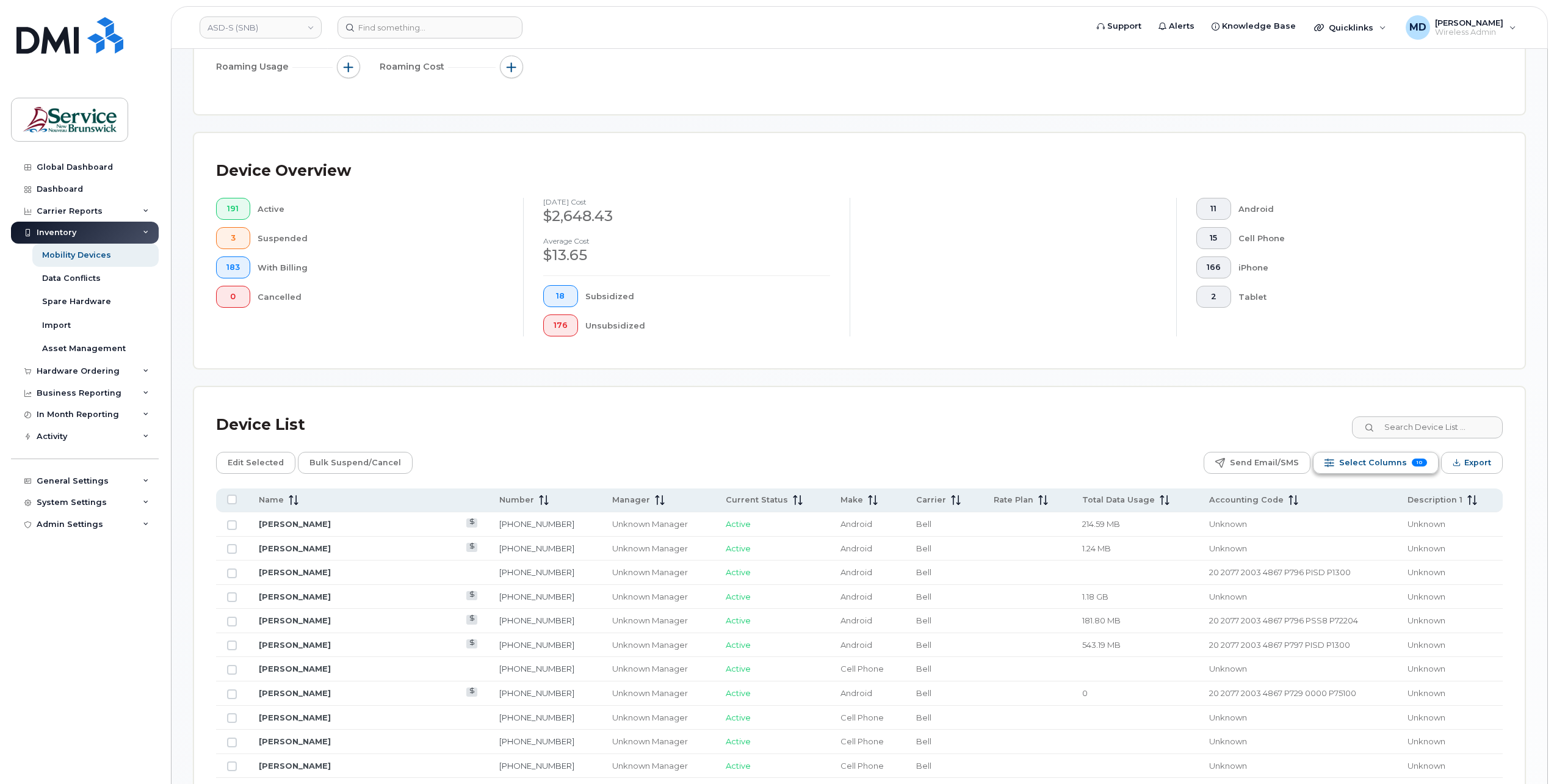
click at [1359, 461] on span "Select Columns" at bounding box center [1372, 462] width 68 height 18
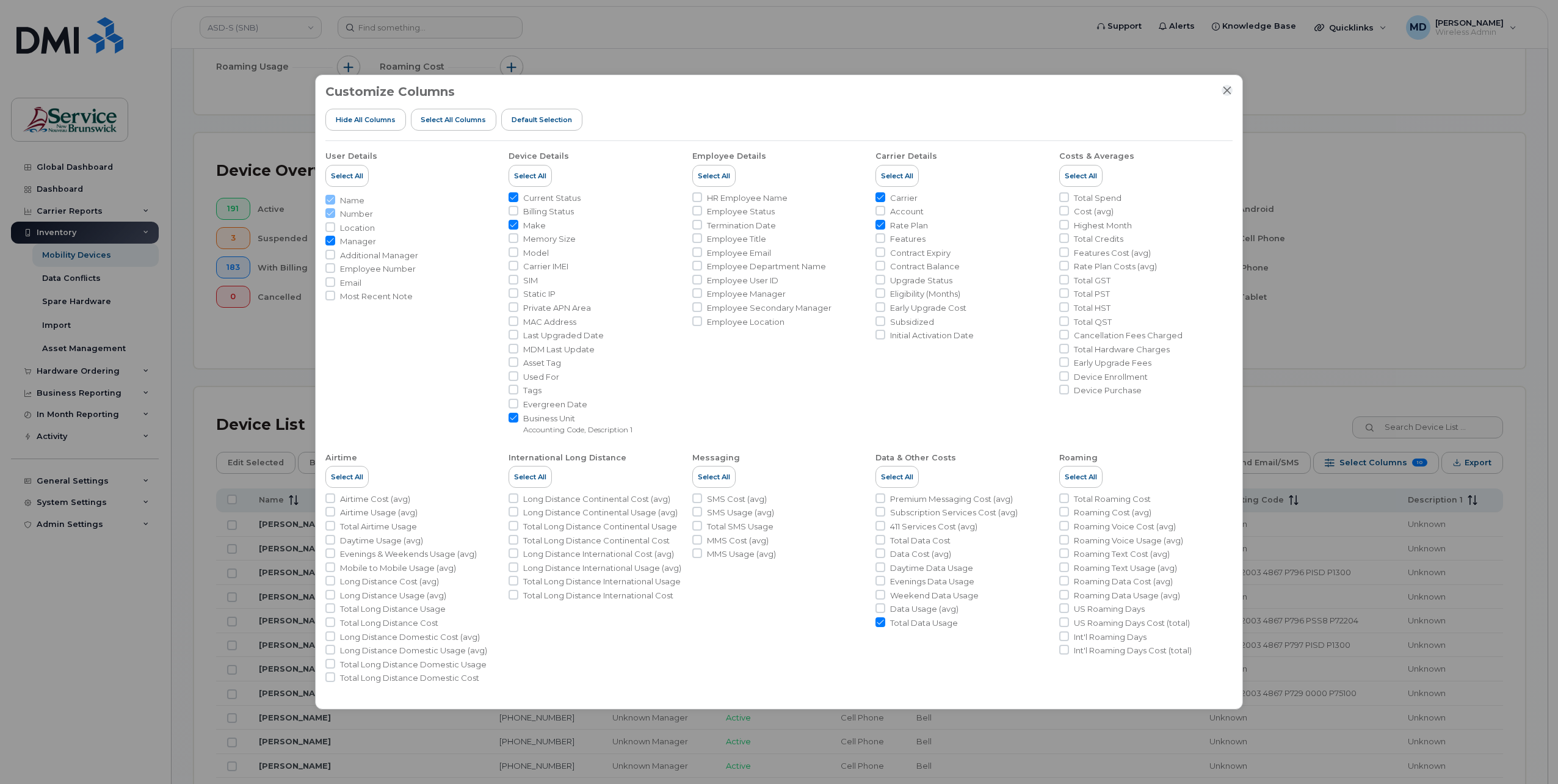
click at [1231, 91] on icon "Close" at bounding box center [1227, 90] width 10 height 10
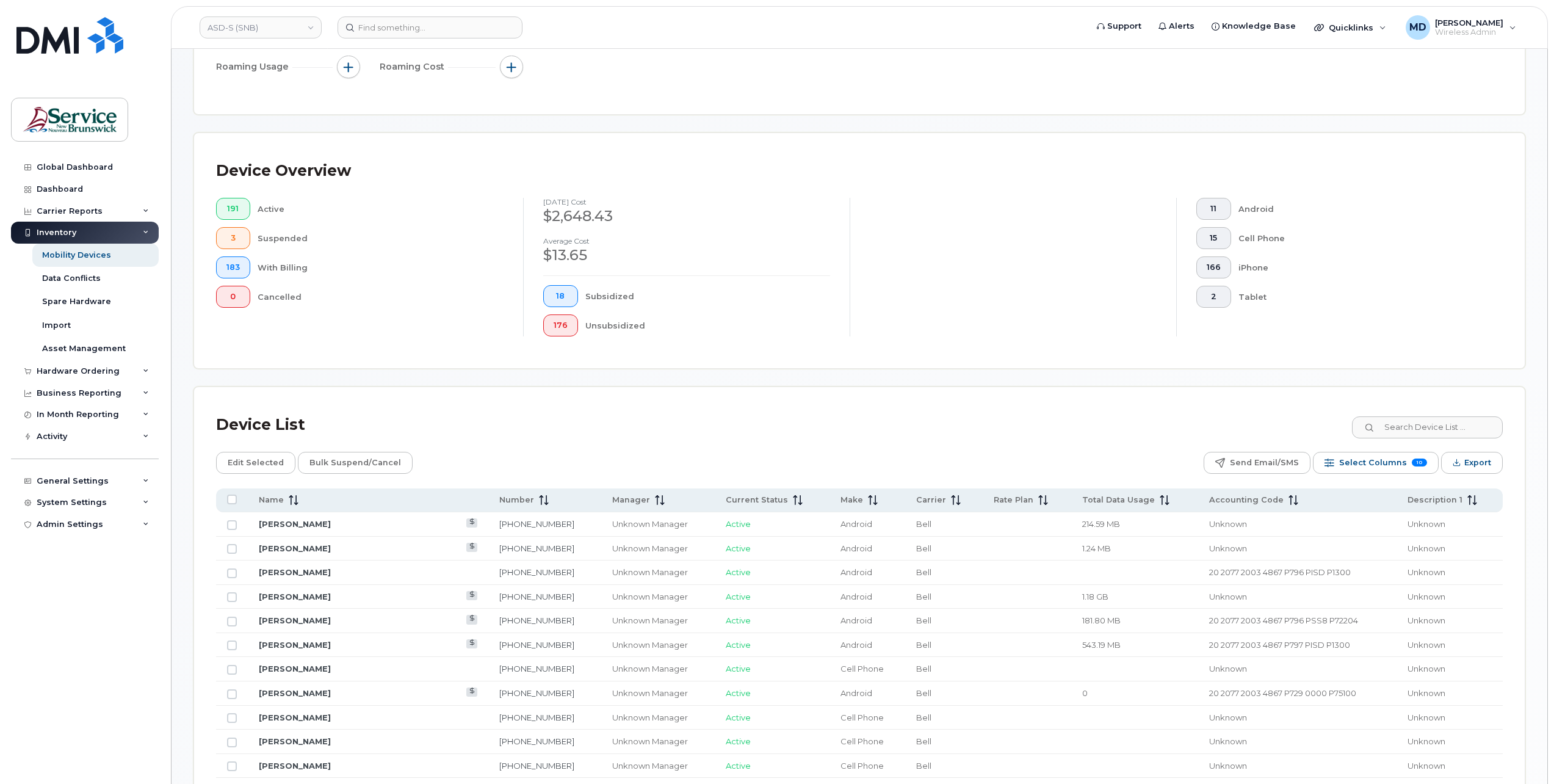
scroll to position [0, 0]
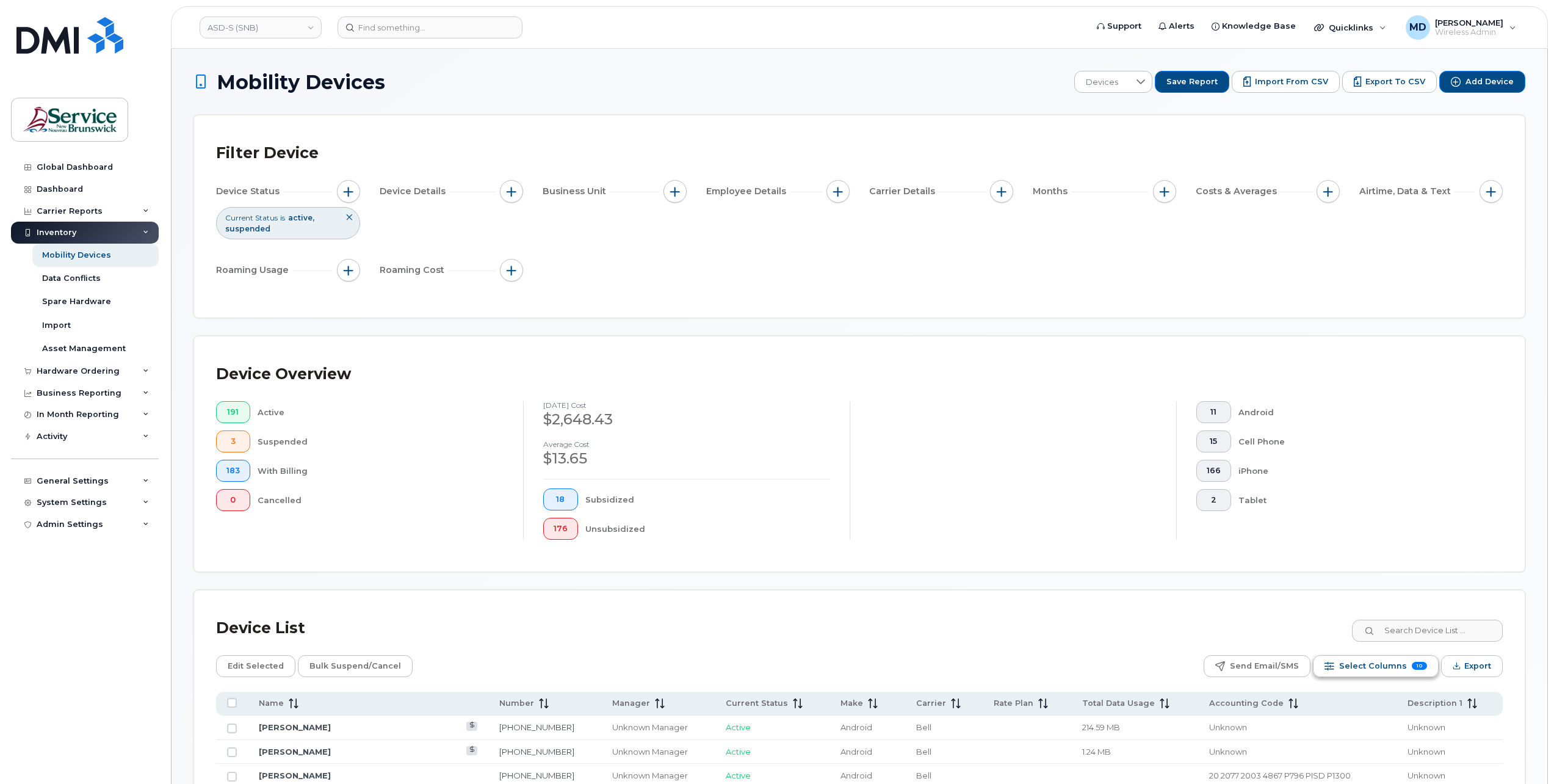
click at [1411, 664] on button "Select Columns 10" at bounding box center [1376, 665] width 126 height 22
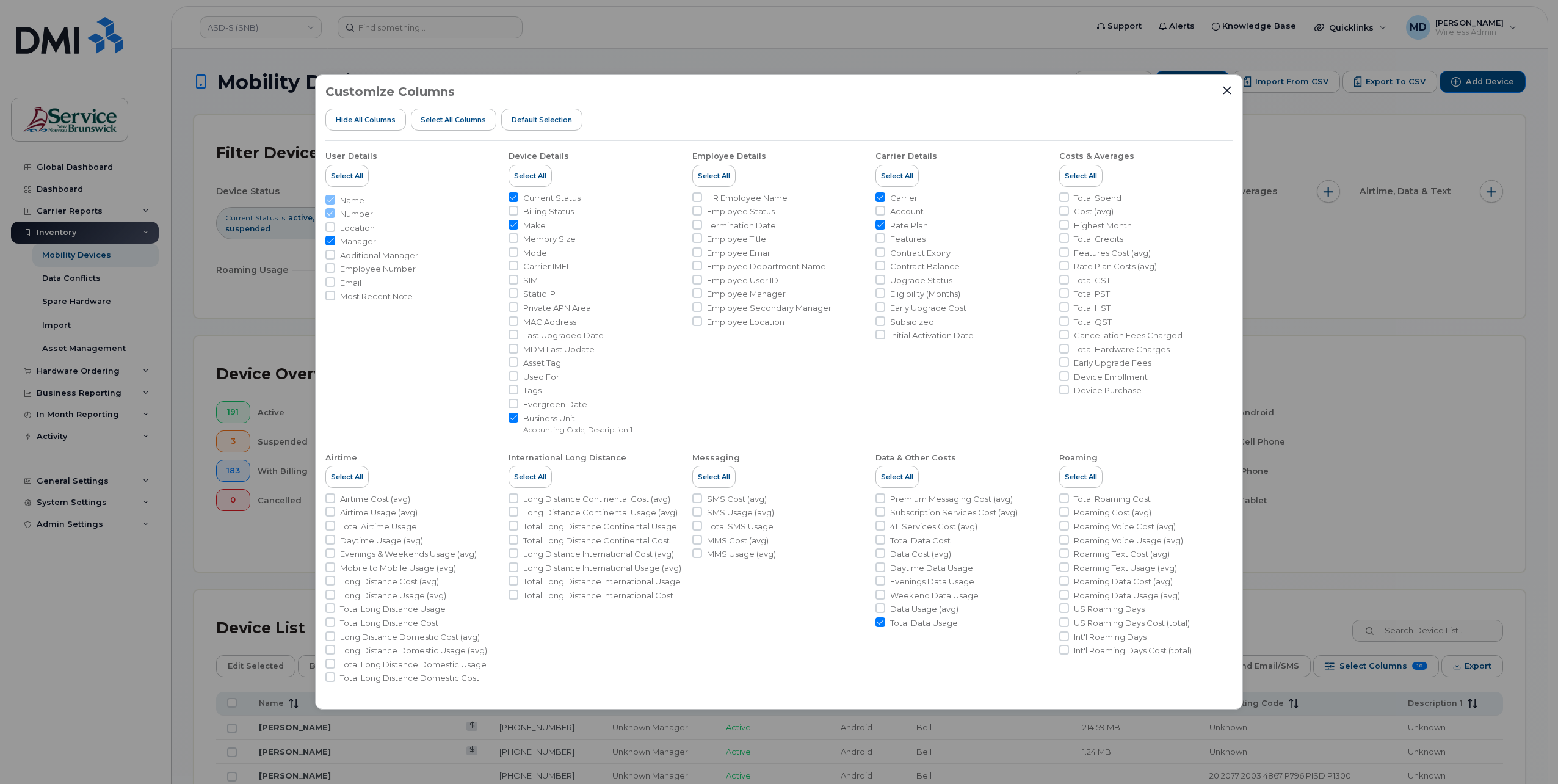
click at [916, 624] on span "Total Data Usage" at bounding box center [923, 622] width 68 height 11
click at [885, 624] on input "Total Data Usage" at bounding box center [880, 621] width 10 height 10
checkbox input "false"
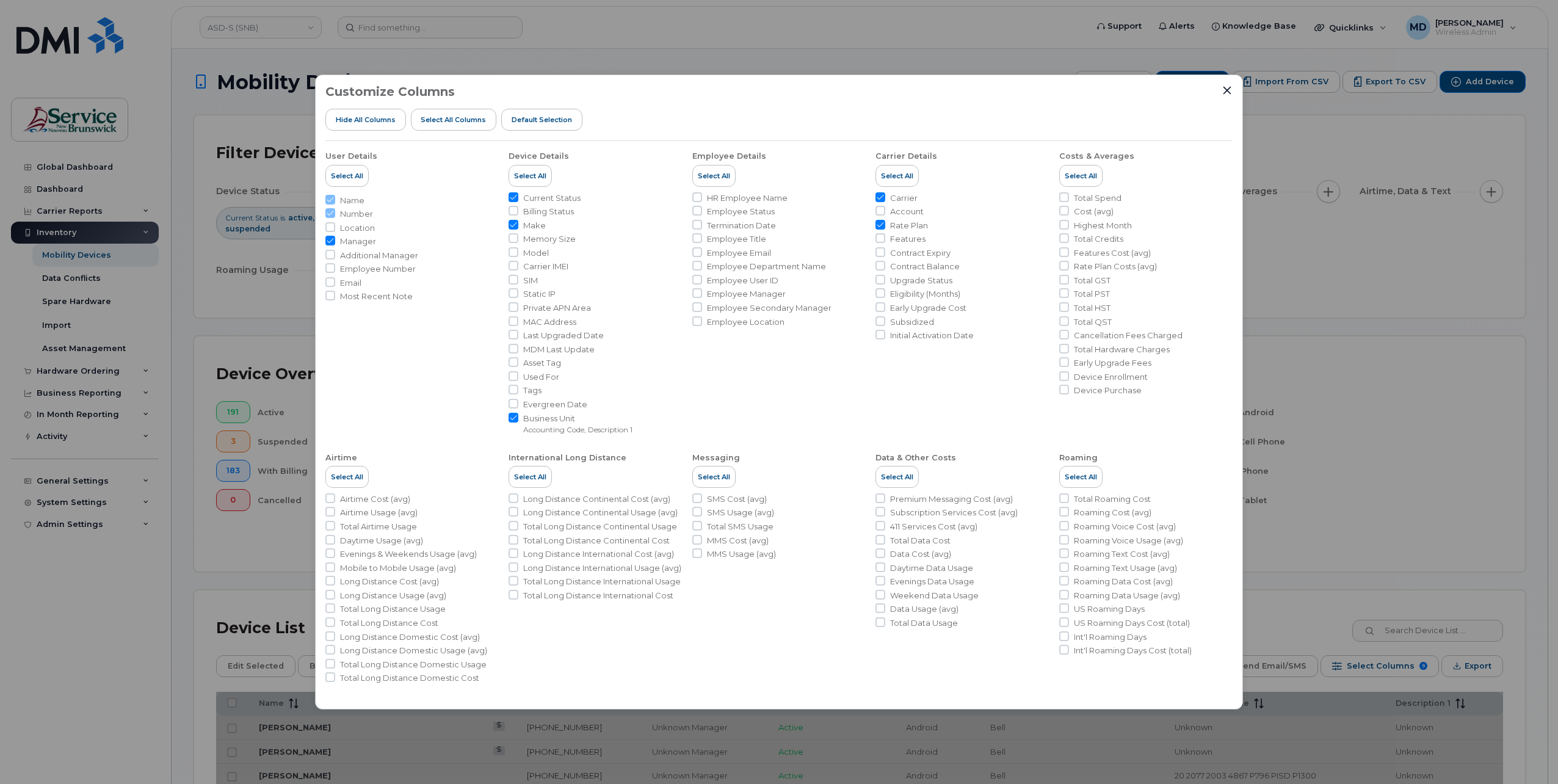
click at [1321, 542] on div "Customize Columns Hide All Columns Select all Columns Default Selection User De…" at bounding box center [779, 392] width 1558 height 784
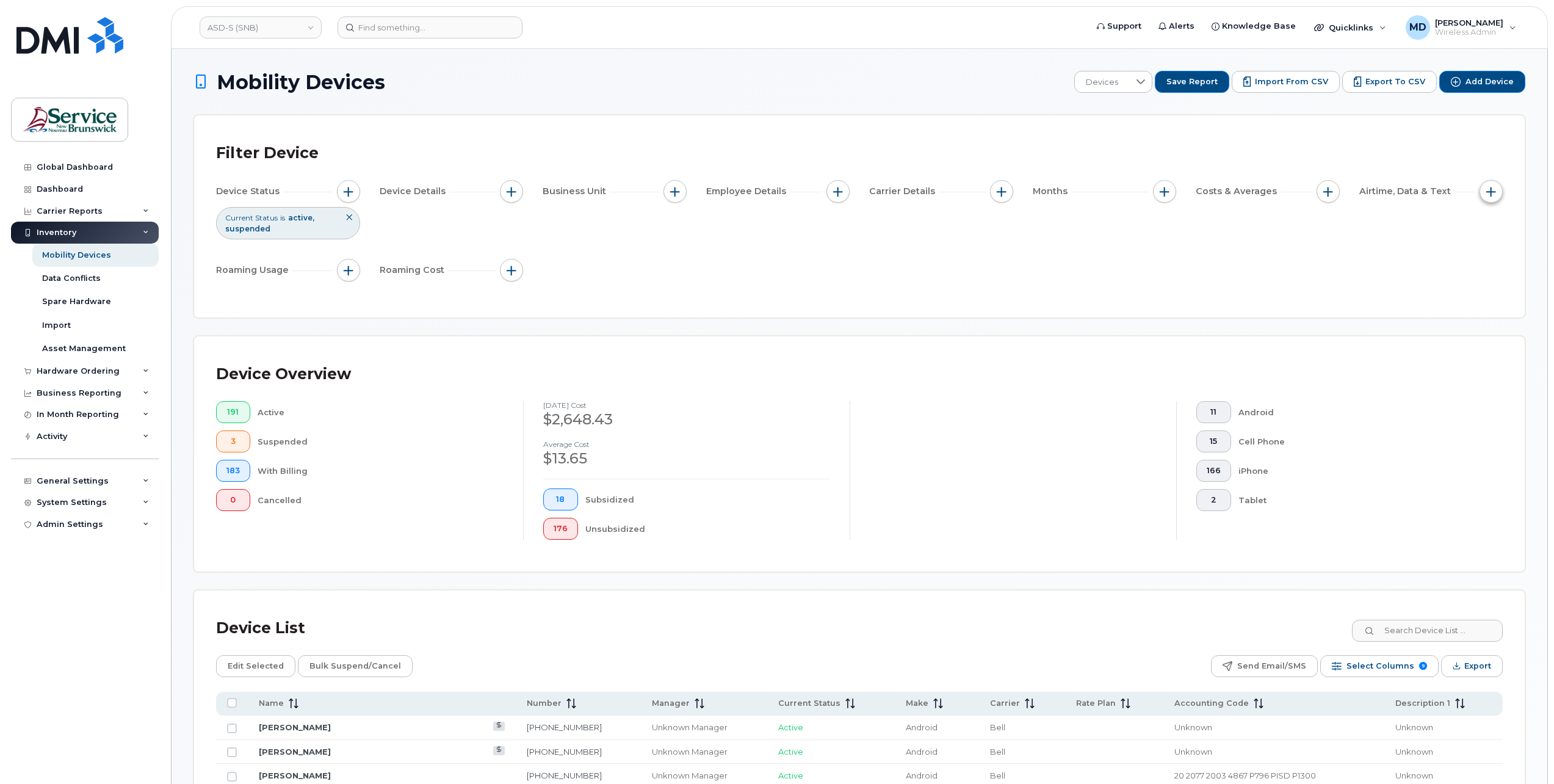
click at [1490, 195] on span "button" at bounding box center [1491, 191] width 10 height 10
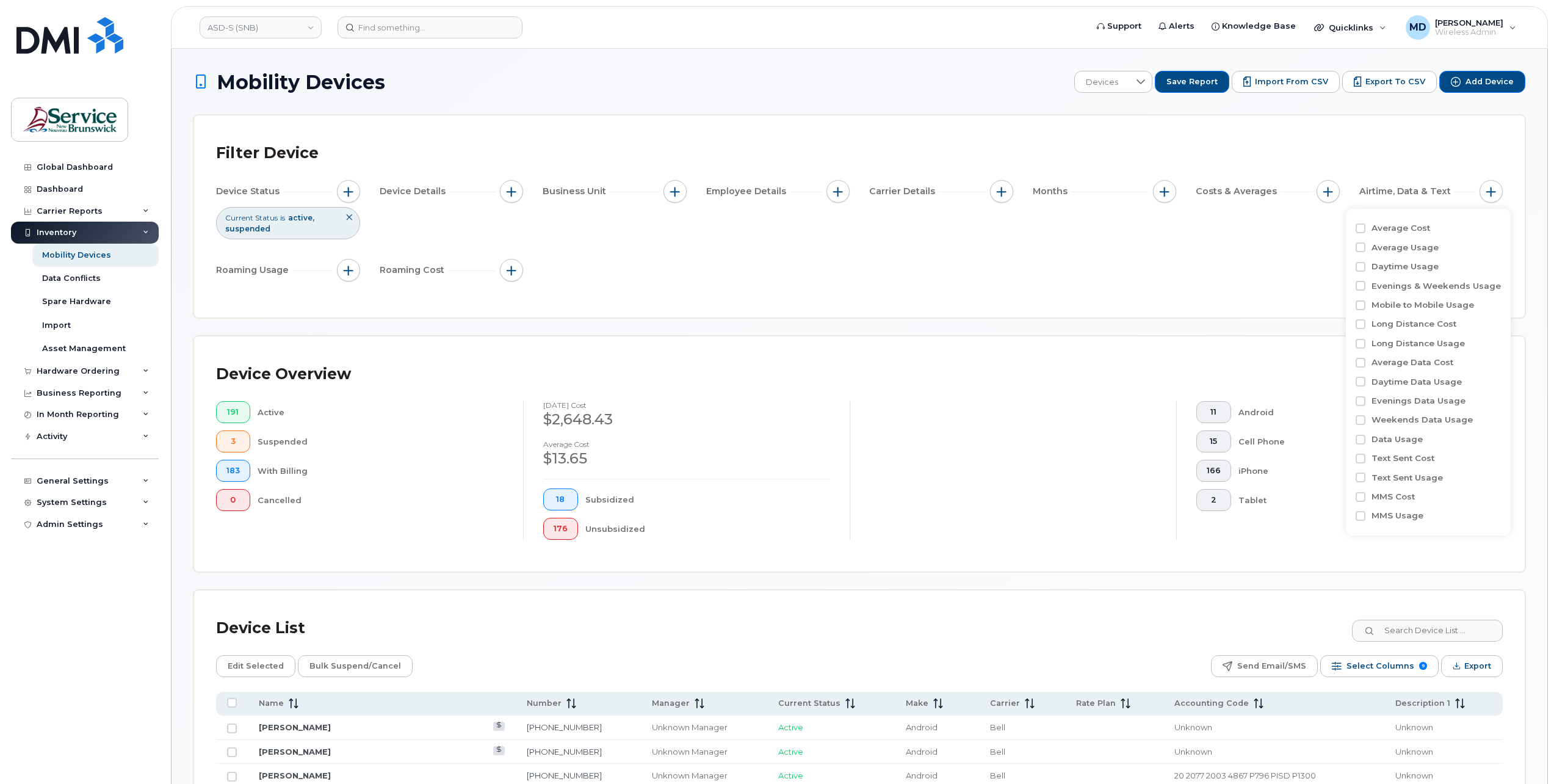
click at [1395, 442] on label "Data Usage" at bounding box center [1397, 439] width 51 height 11
click at [1365, 442] on input "Data Usage" at bounding box center [1360, 439] width 10 height 10
checkbox input "true"
click at [1405, 490] on input at bounding box center [1438, 489] width 131 height 22
type input "MB 5"
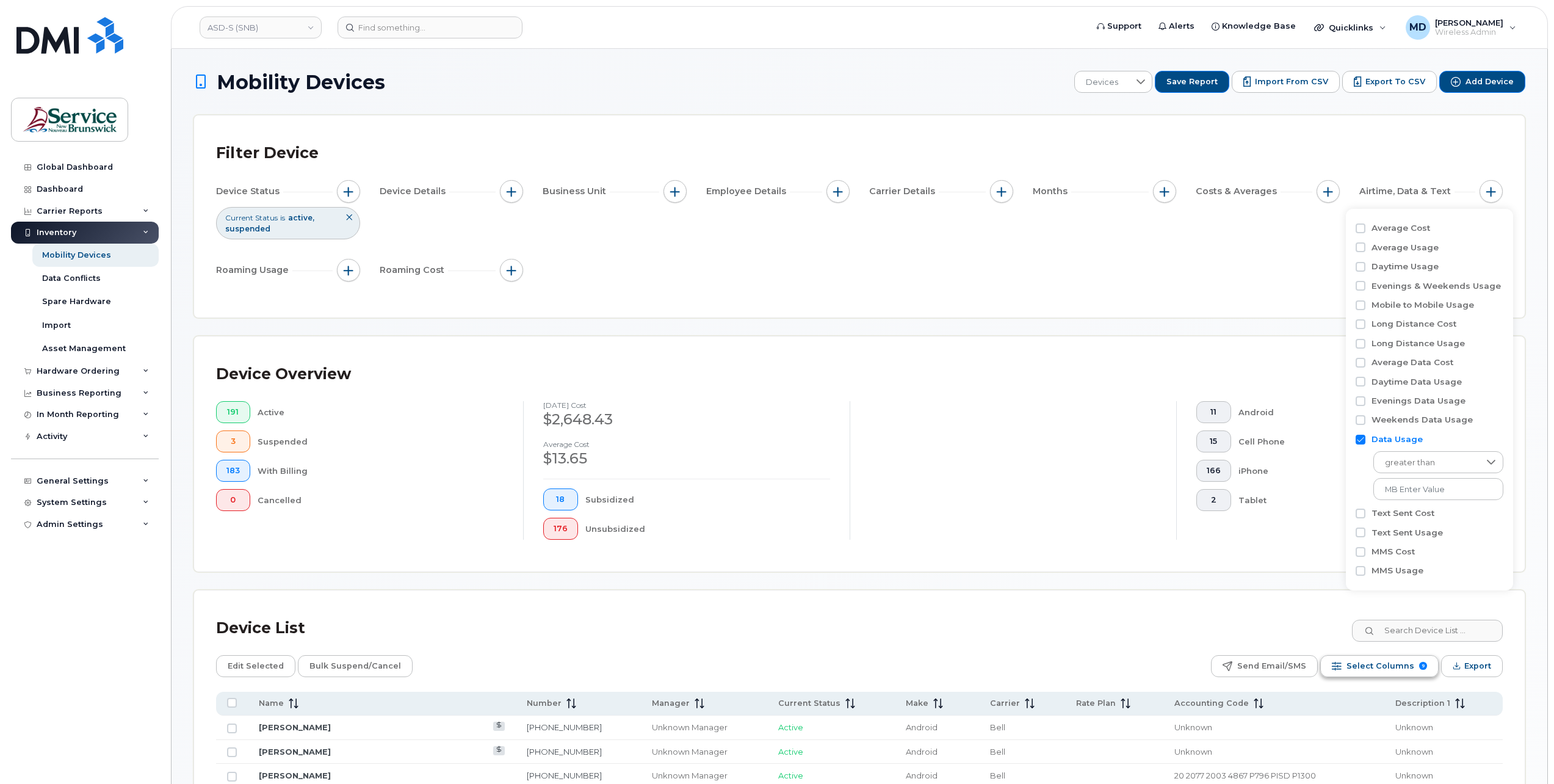
click at [1374, 674] on button "Select Columns 9" at bounding box center [1379, 665] width 119 height 22
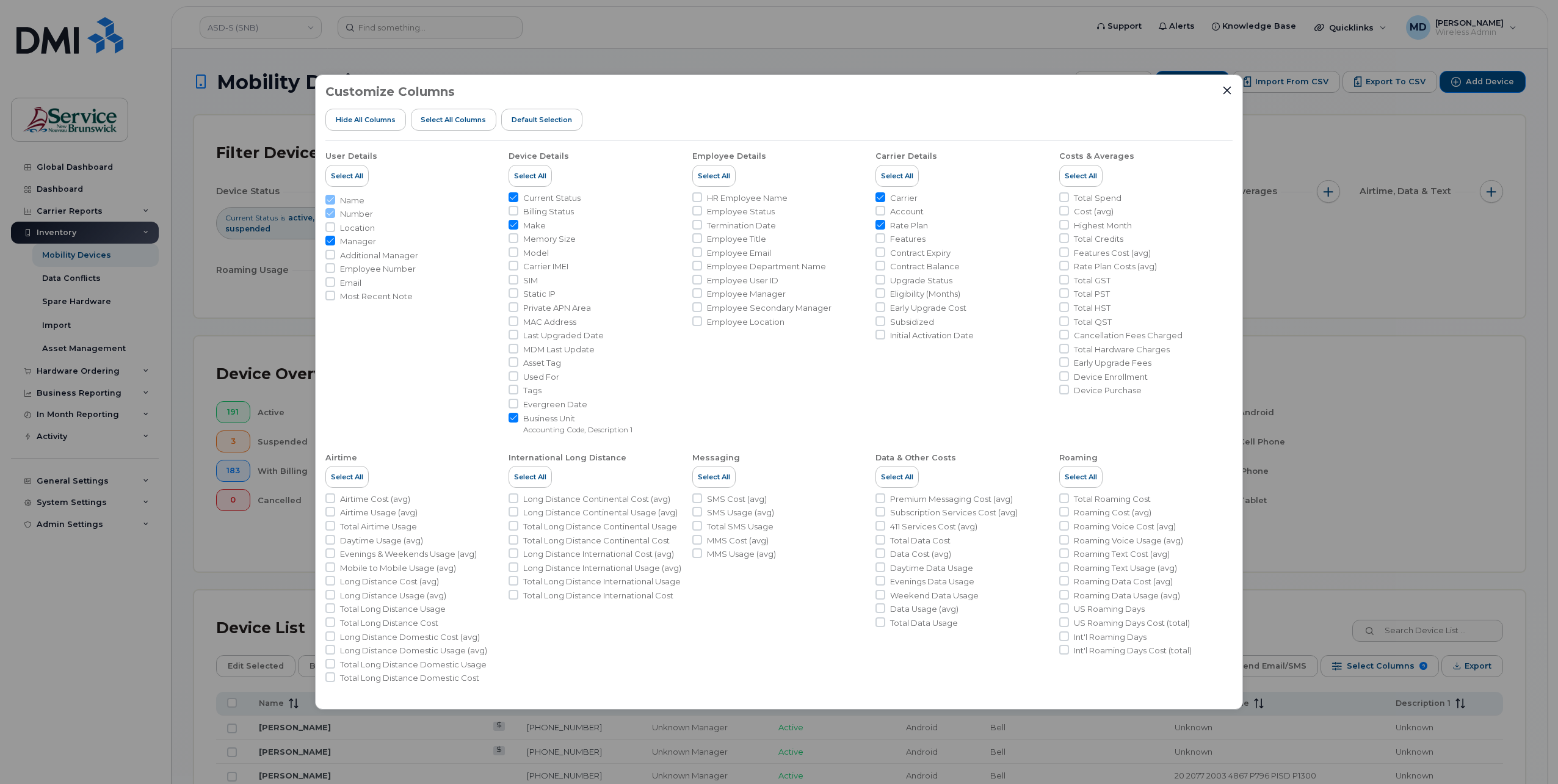
click at [1358, 546] on div "Customize Columns Hide All Columns Select all Columns Default Selection User De…" at bounding box center [779, 392] width 1558 height 784
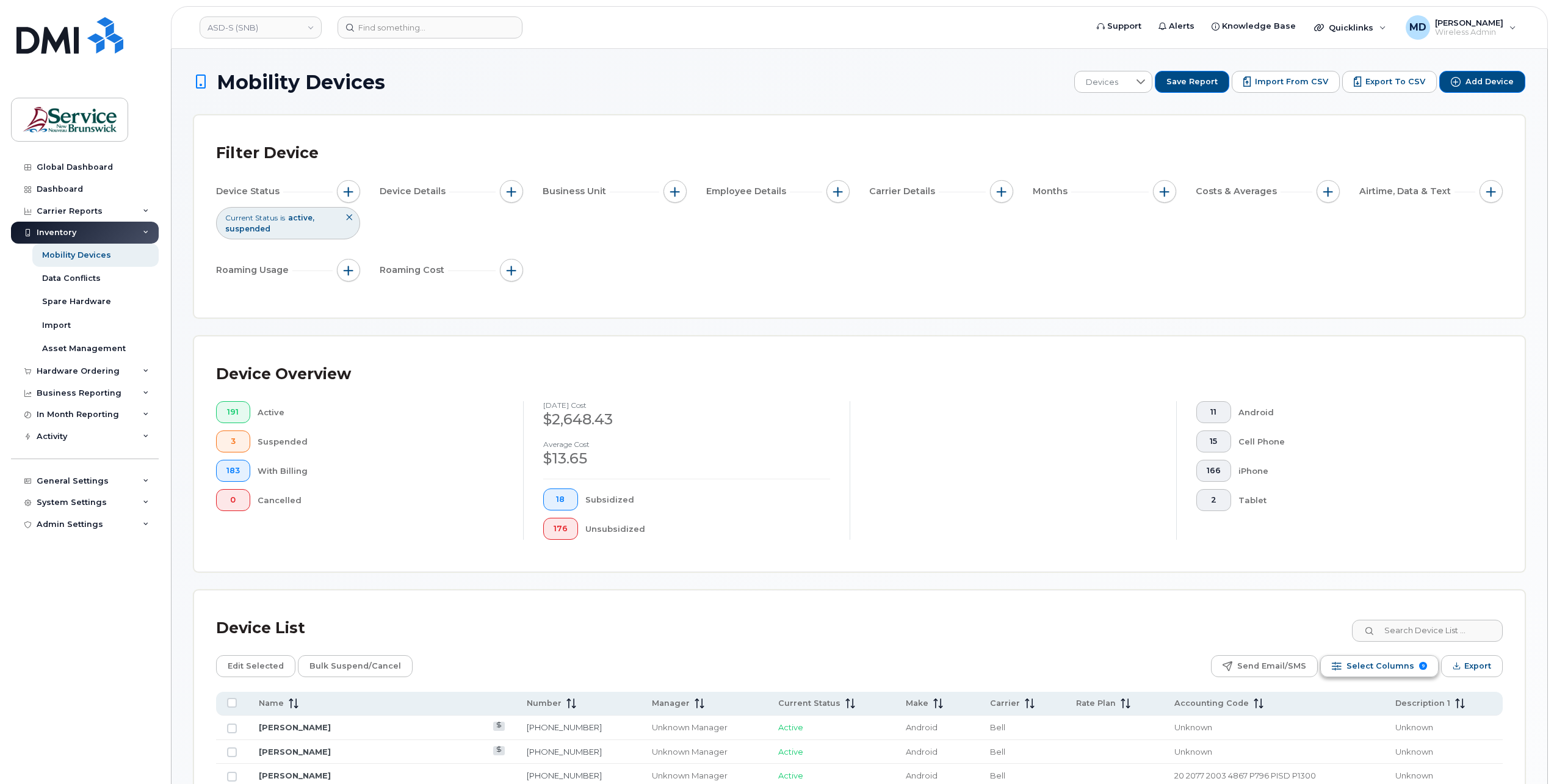
click at [1393, 661] on span "Select Columns" at bounding box center [1380, 665] width 68 height 18
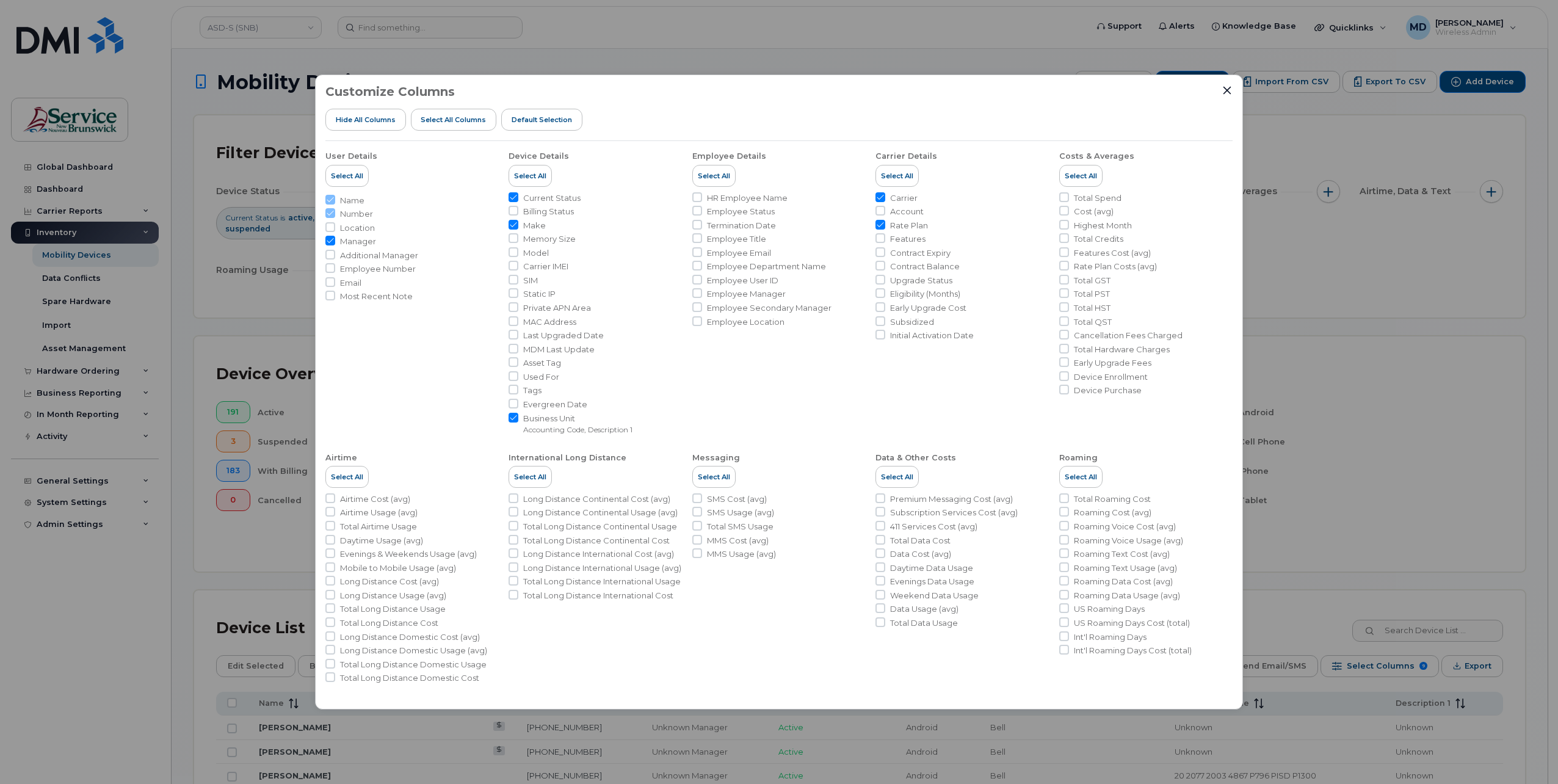
click at [1394, 660] on div "Customize Columns Hide All Columns Select all Columns Default Selection User De…" at bounding box center [779, 392] width 1558 height 784
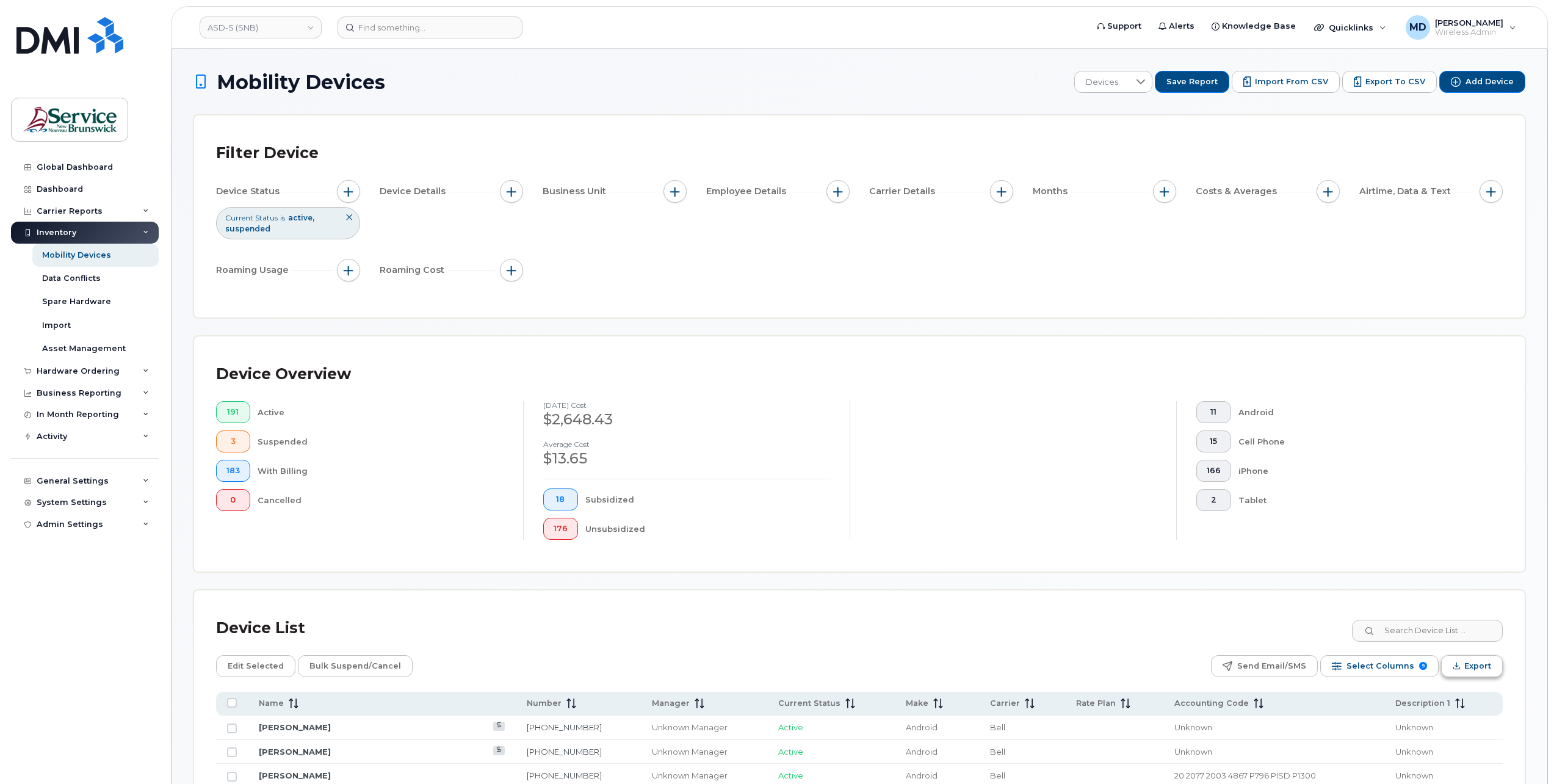
click at [1467, 670] on span "Export" at bounding box center [1478, 665] width 27 height 18
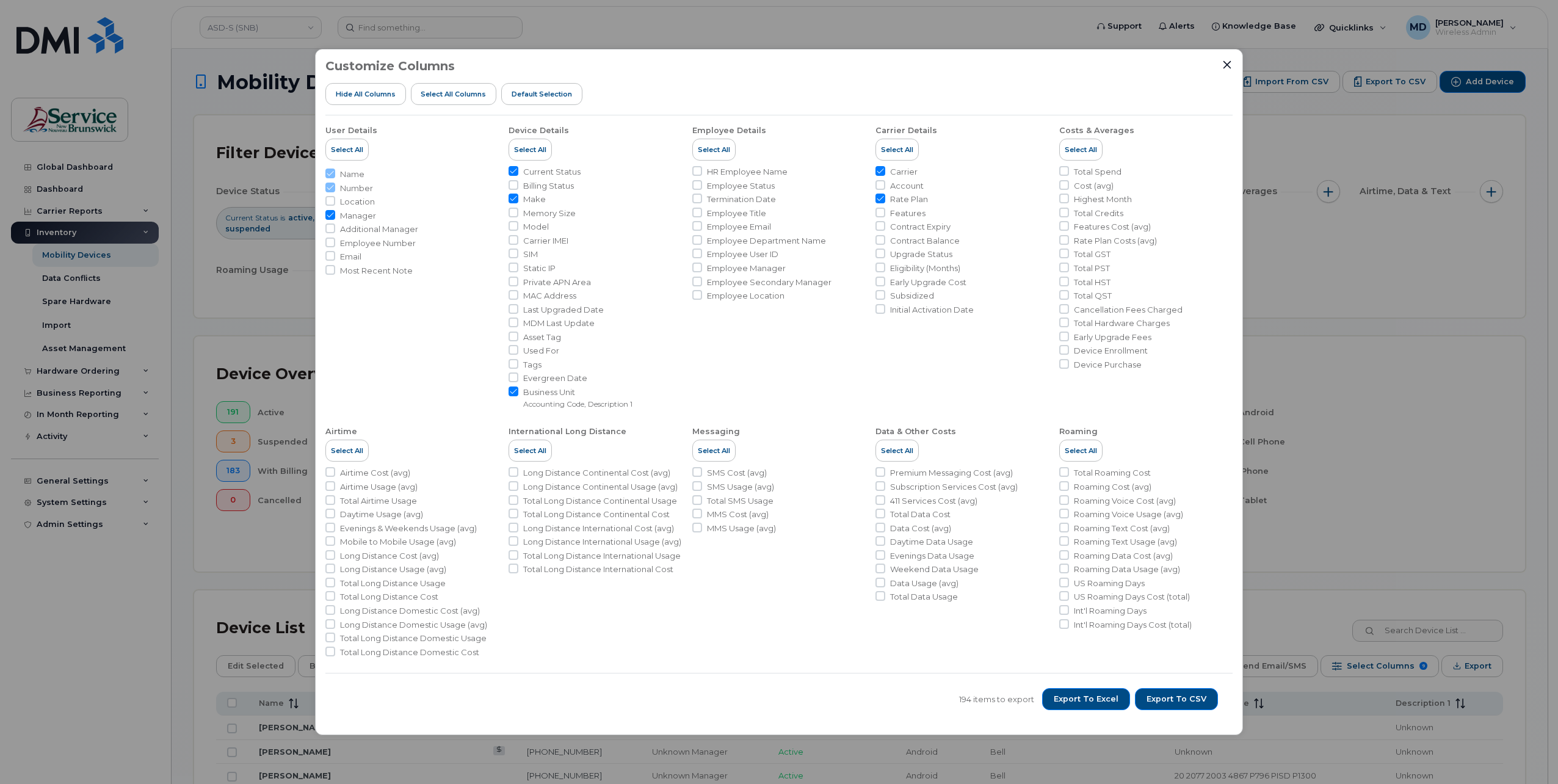
click at [1285, 617] on div "Customize Columns Hide All Columns Select all Columns Default Selection User De…" at bounding box center [779, 392] width 1558 height 784
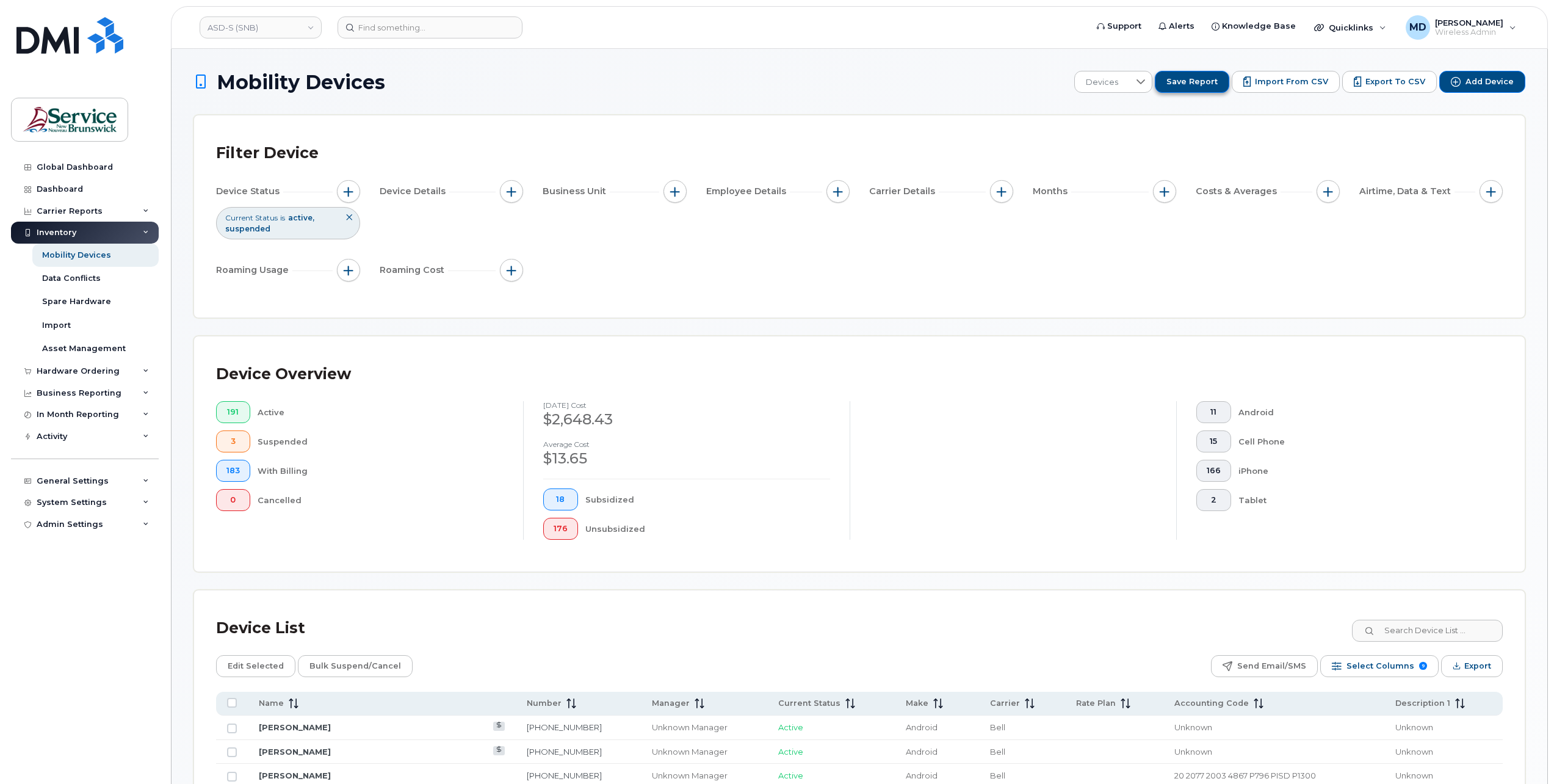
click at [1191, 85] on span "Save Report" at bounding box center [1192, 82] width 51 height 11
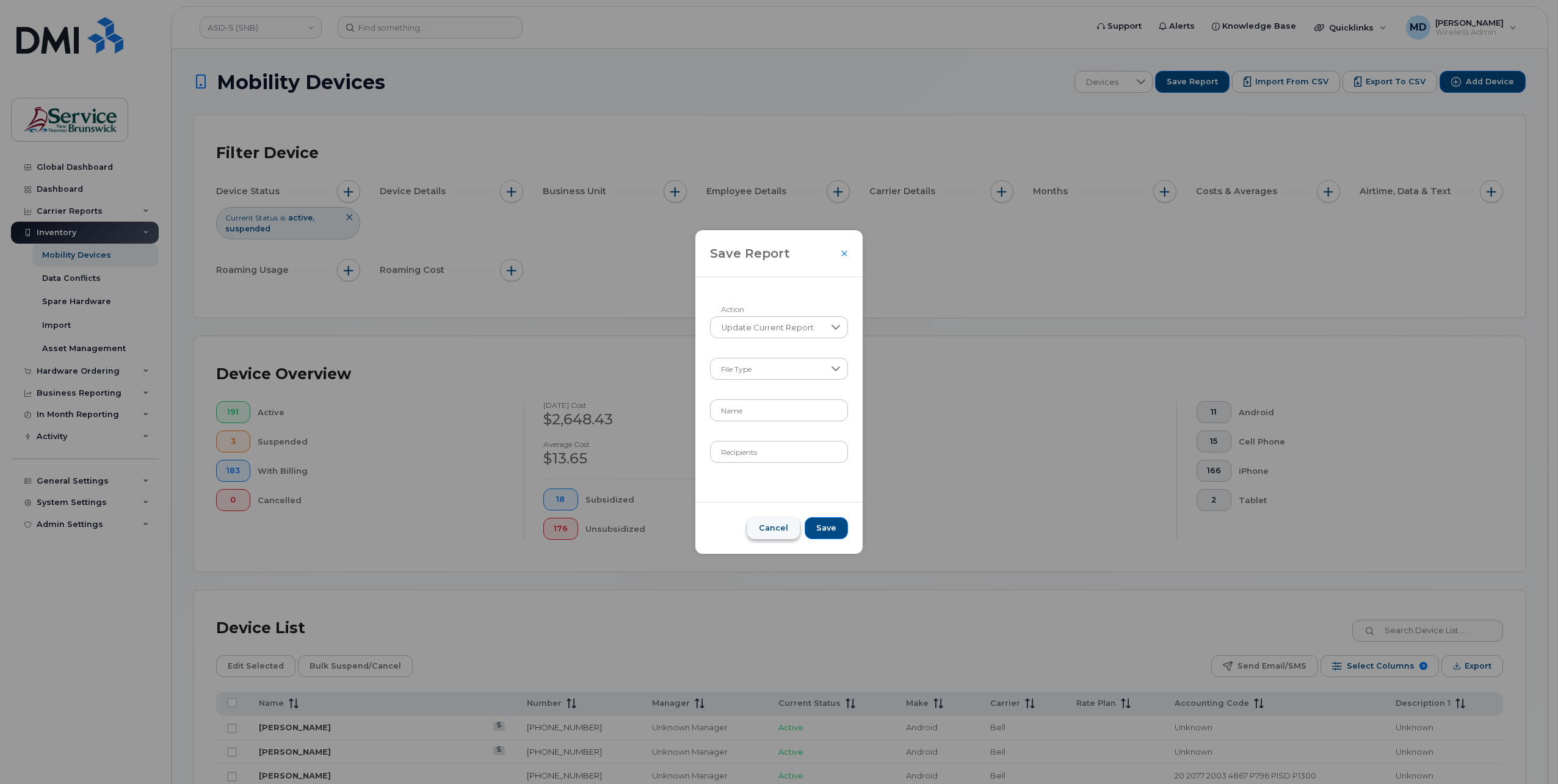
click at [773, 532] on span "Cancel" at bounding box center [773, 527] width 29 height 11
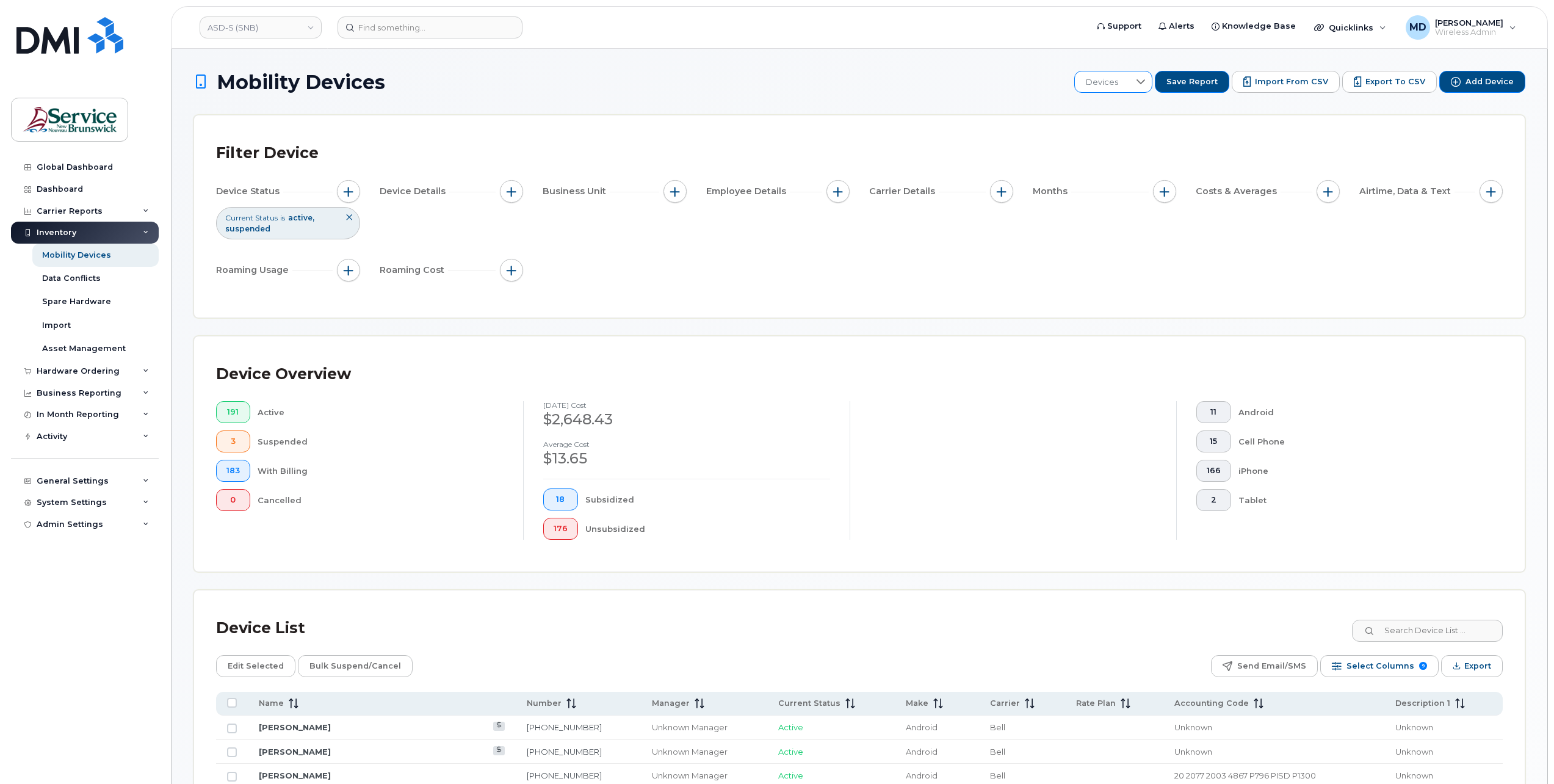
click at [1145, 81] on icon at bounding box center [1140, 81] width 10 height 10
click at [1477, 669] on span "Export" at bounding box center [1478, 665] width 27 height 18
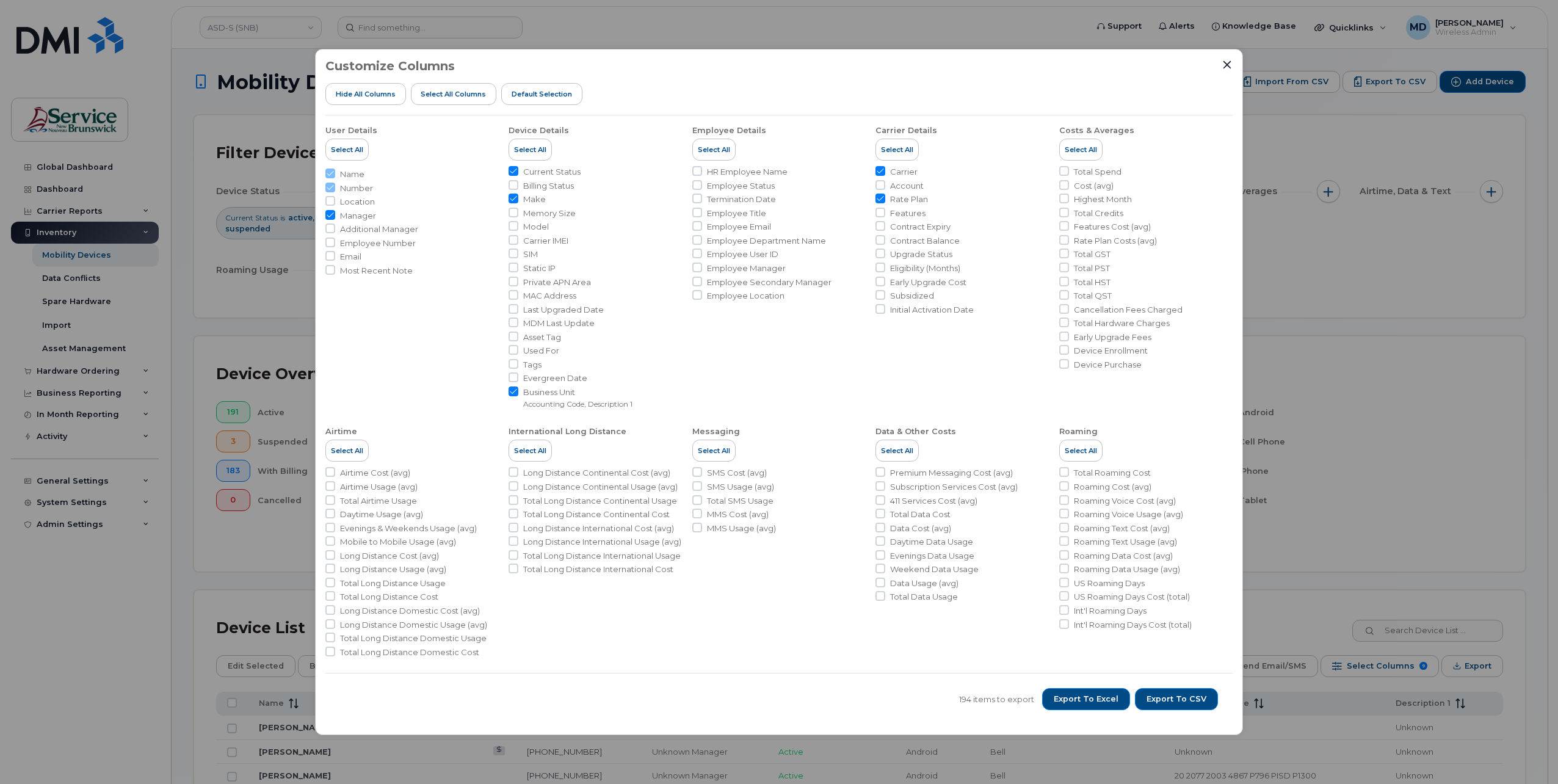
click at [1278, 612] on div "Customize Columns Hide All Columns Select all Columns Default Selection User De…" at bounding box center [779, 392] width 1558 height 784
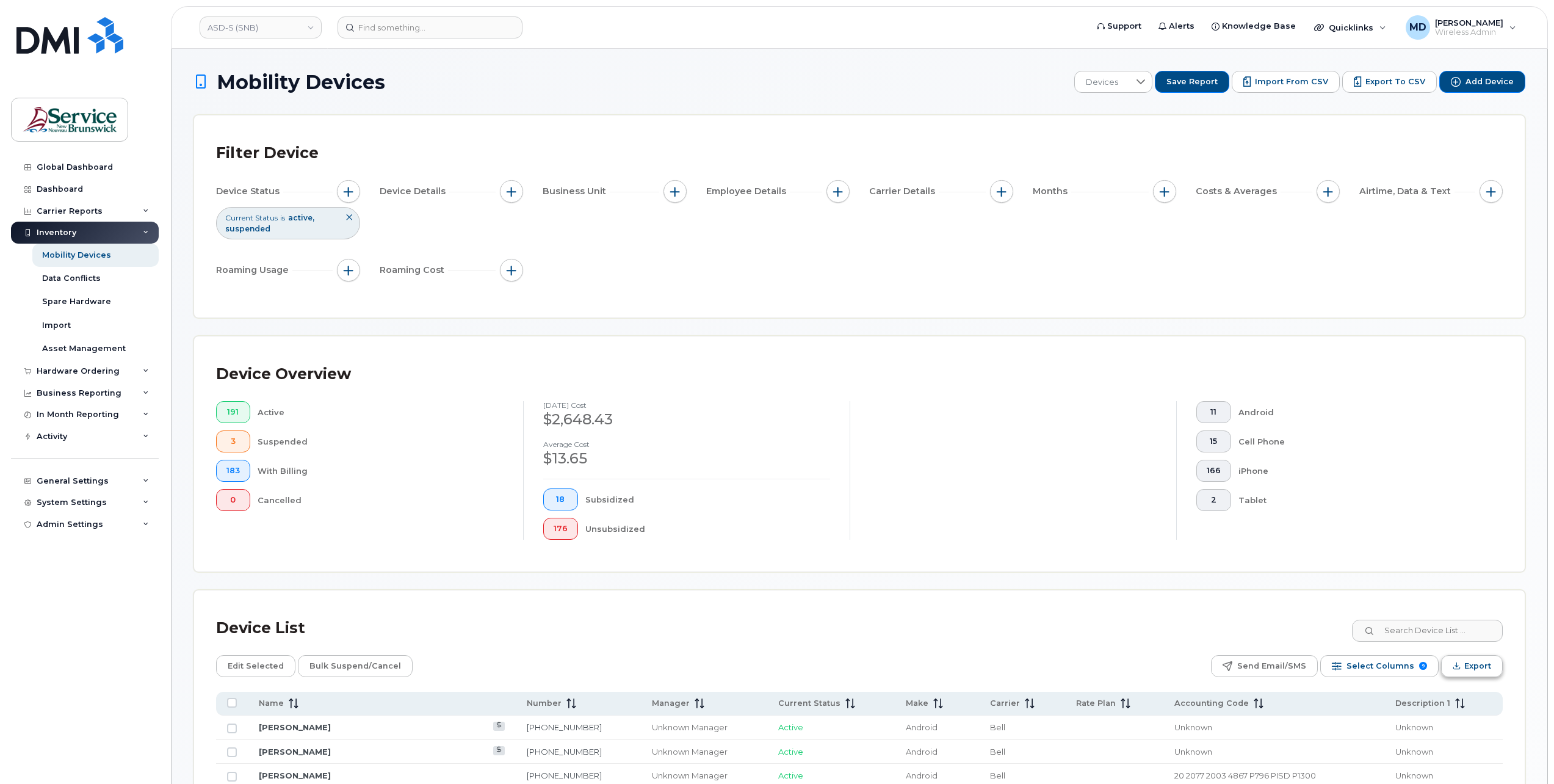
click at [1454, 668] on button "Export" at bounding box center [1471, 665] width 62 height 22
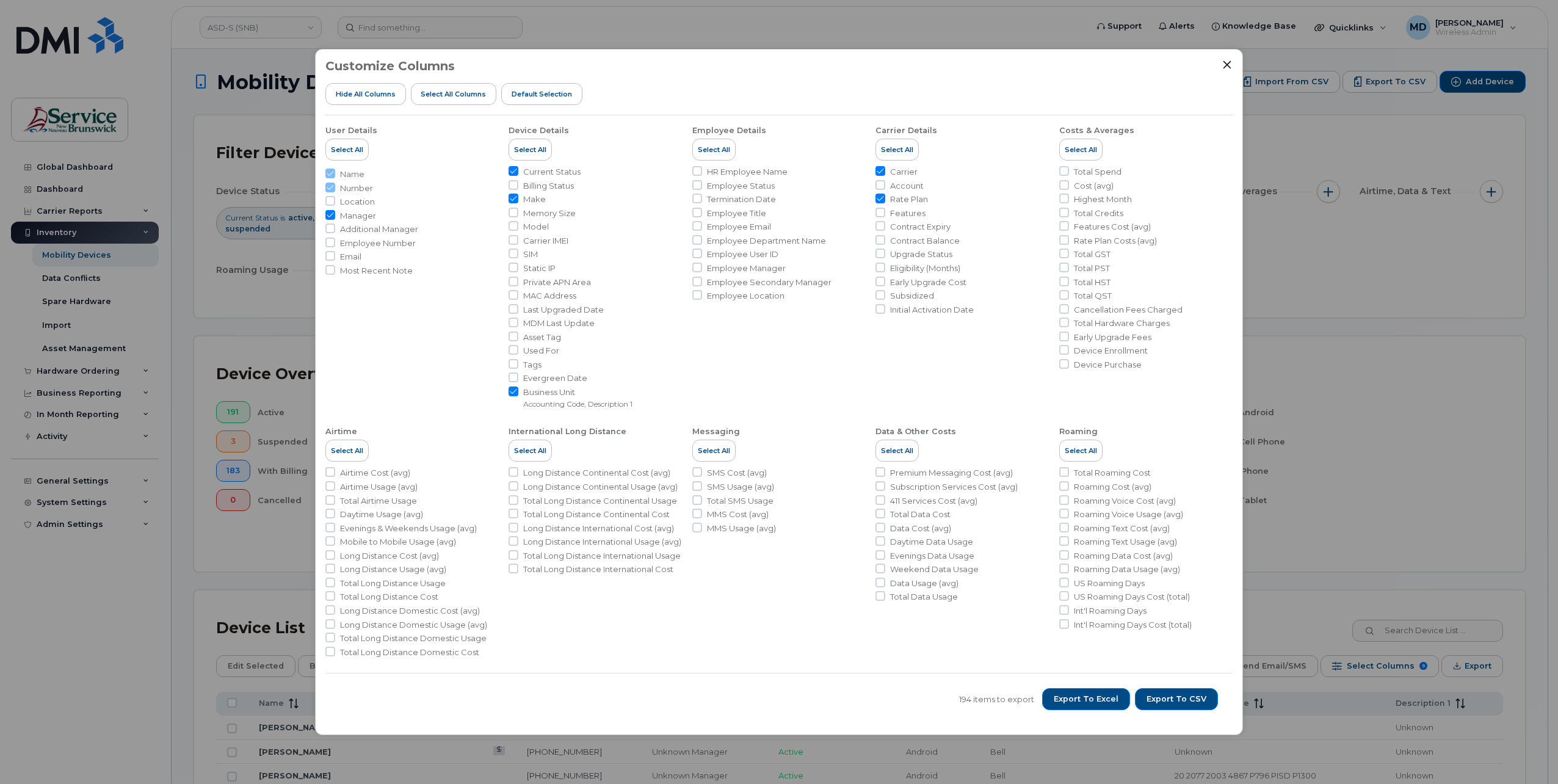
click at [1295, 576] on div "Customize Columns Hide All Columns Select all Columns Default Selection User De…" at bounding box center [779, 392] width 1558 height 784
